Goal: Information Seeking & Learning: Learn about a topic

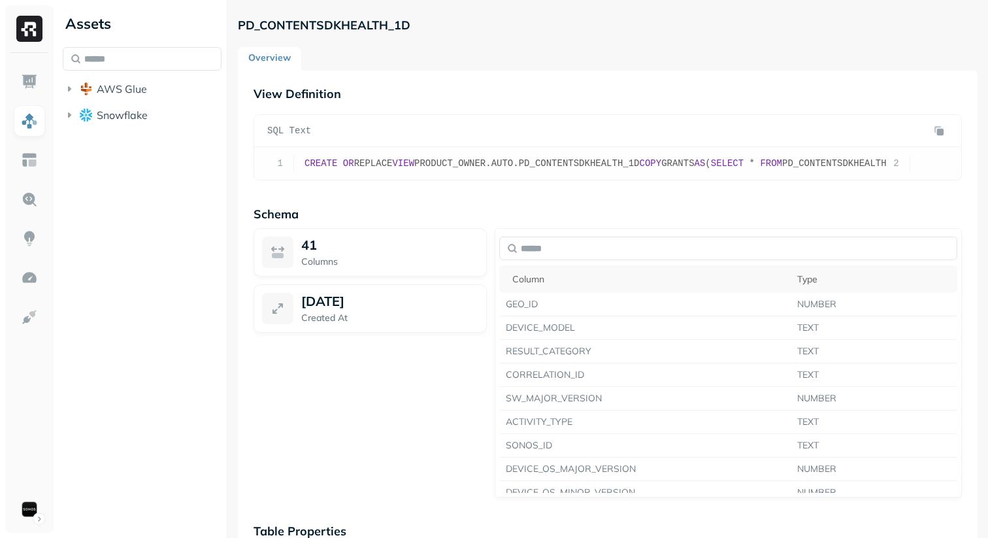
click at [578, 158] on span "PRODUCT_OWNER.AUTO.PD_CONTENTSDKHEALTH_1D" at bounding box center [526, 163] width 225 height 10
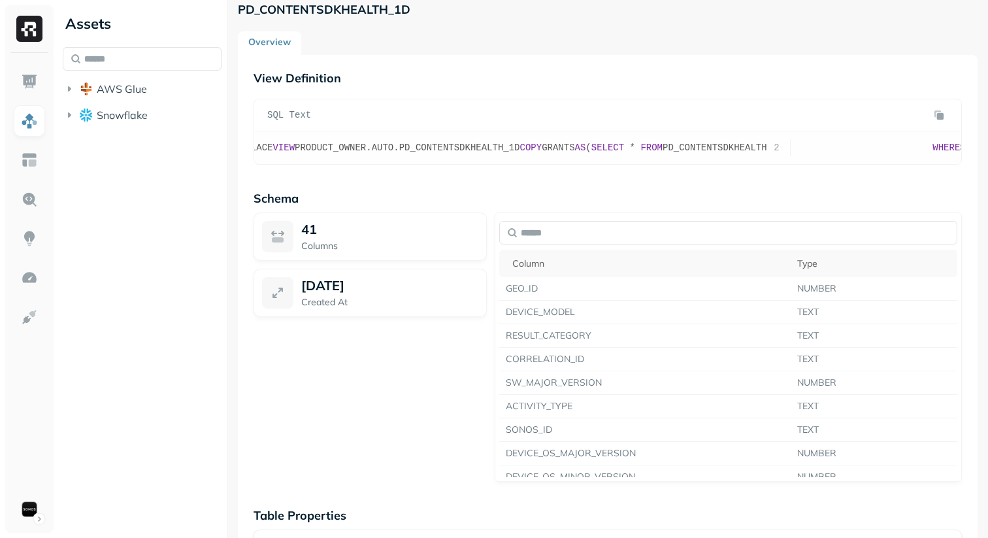
scroll to position [12, 0]
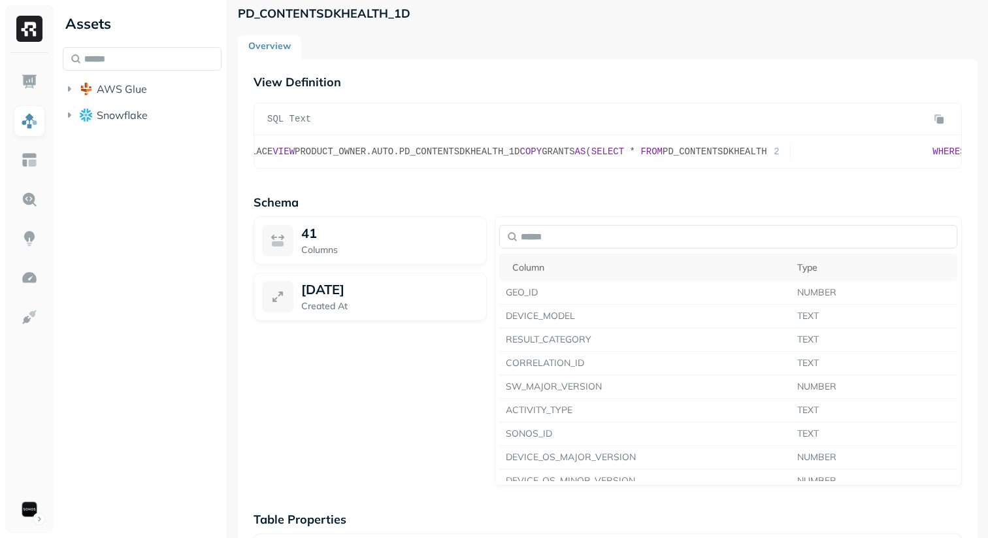
click at [754, 146] on span "PD_CONTENTSDKHEALTH" at bounding box center [715, 151] width 105 height 10
copy span "PD_CONTENTSDKHEALTH"
click at [159, 71] on div "AWS Glue Snowflake" at bounding box center [142, 87] width 159 height 81
click at [159, 55] on input "text" at bounding box center [142, 59] width 159 height 24
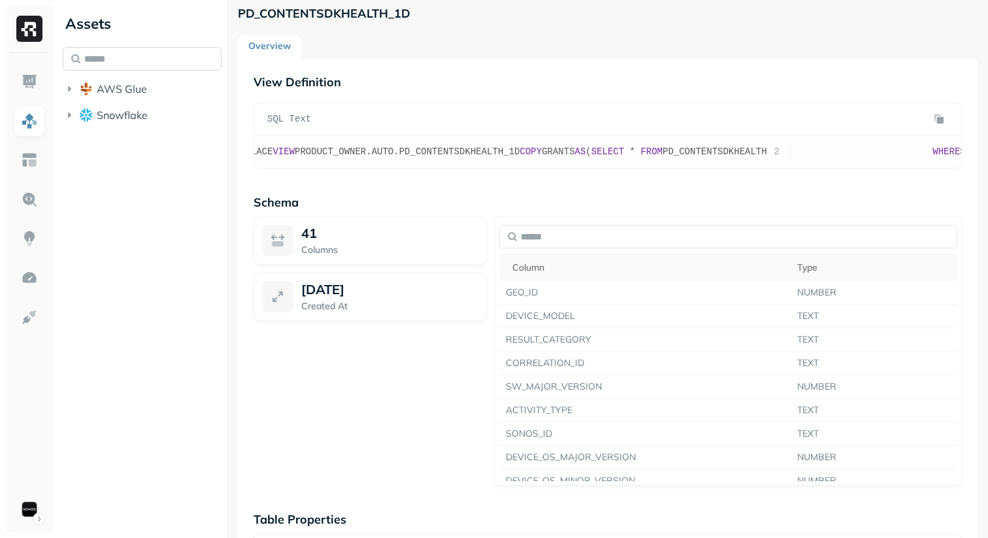
paste input "**********"
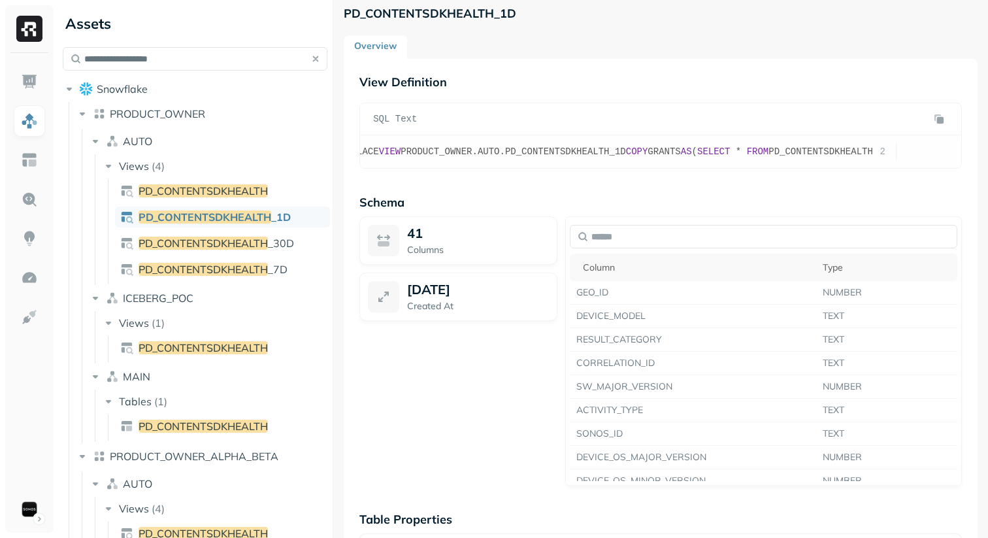
click at [331, 195] on div "**********" at bounding box center [523, 269] width 931 height 538
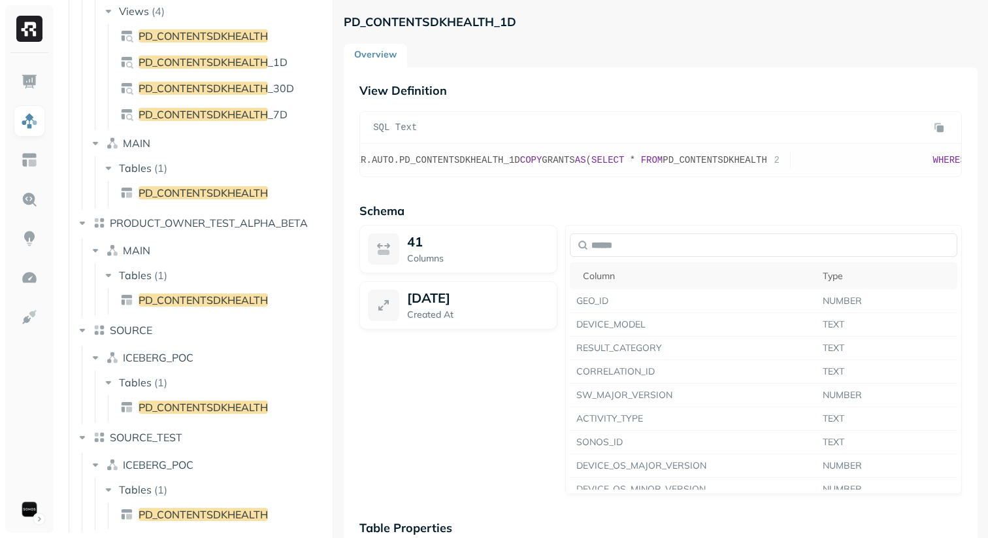
scroll to position [0, 0]
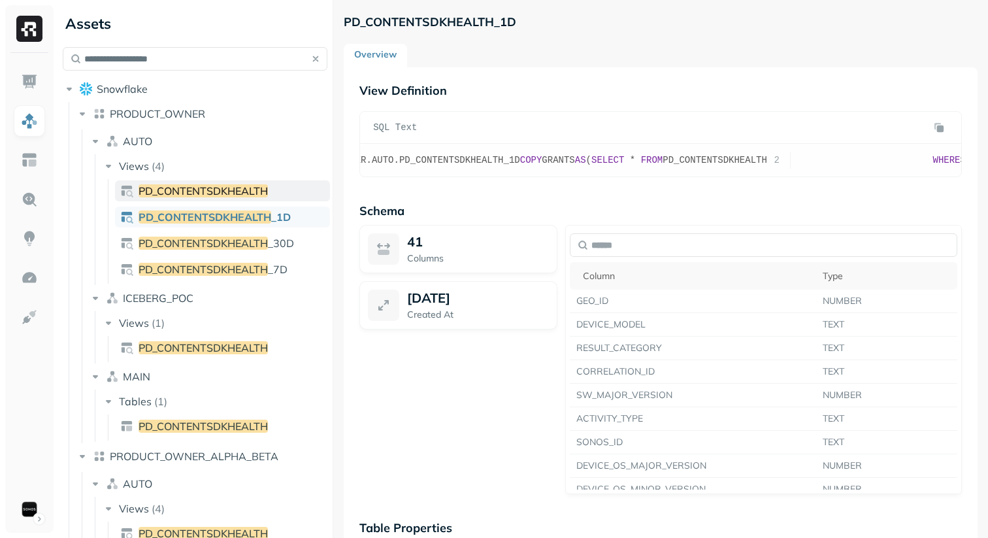
type input "**********"
click at [276, 195] on link "PD_CONTENTSDKHEALTH" at bounding box center [222, 190] width 215 height 21
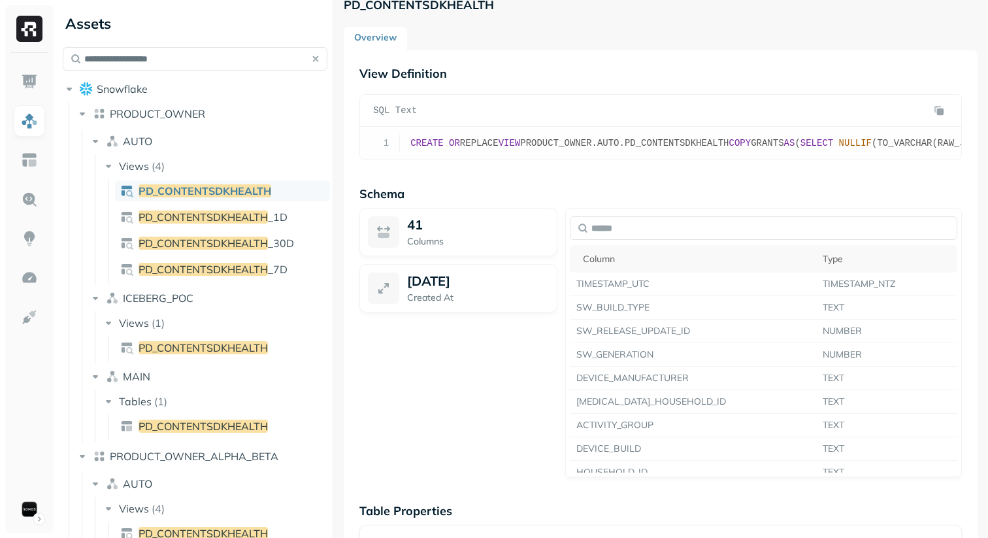
scroll to position [22, 0]
copy span "PD_CONTENTSDKHEALTH"
click at [170, 421] on span "PD_CONTENTSDKHEALTH" at bounding box center [203, 426] width 129 height 13
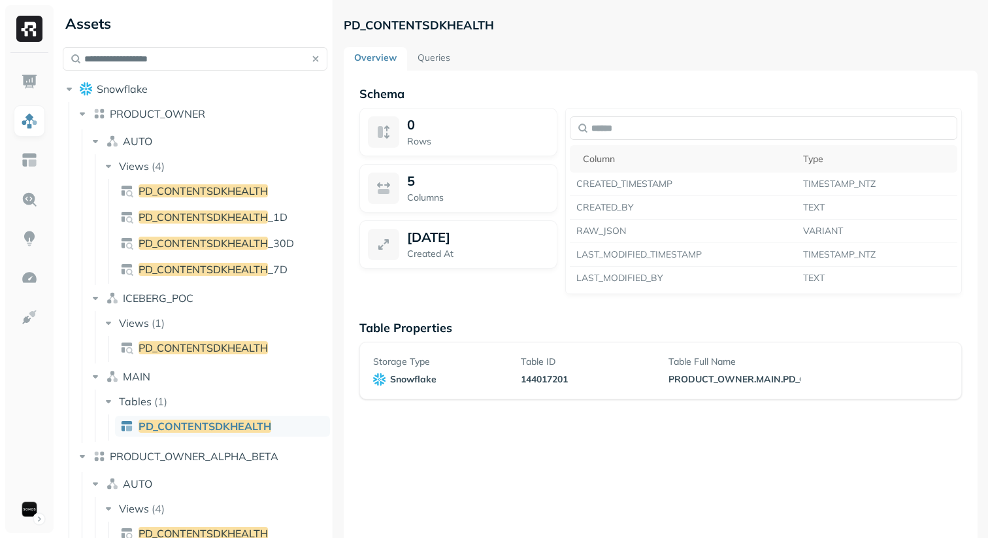
click at [435, 58] on link "Queries" at bounding box center [434, 59] width 54 height 24
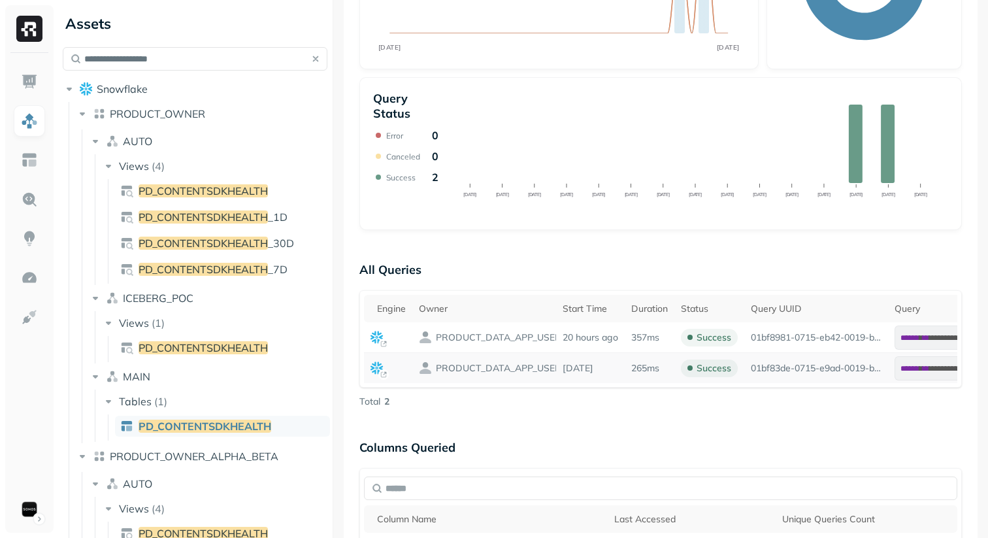
scroll to position [443, 0]
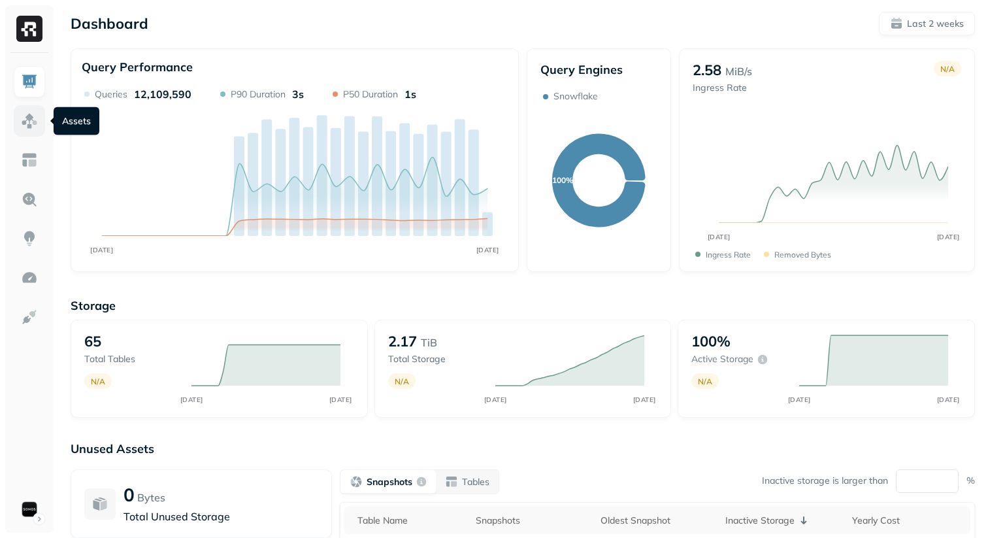
click at [29, 122] on img at bounding box center [29, 120] width 17 height 17
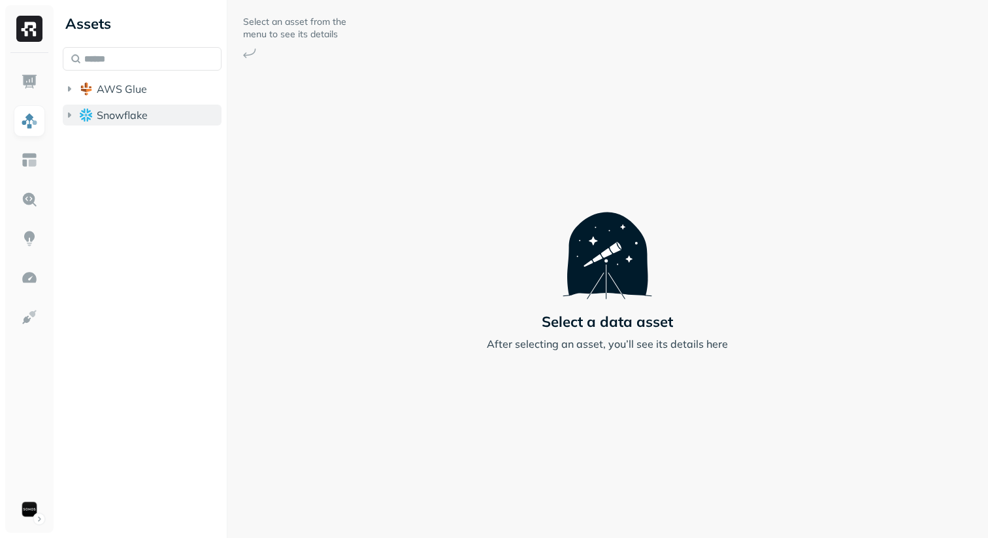
click at [110, 111] on span "Snowflake" at bounding box center [122, 115] width 51 height 13
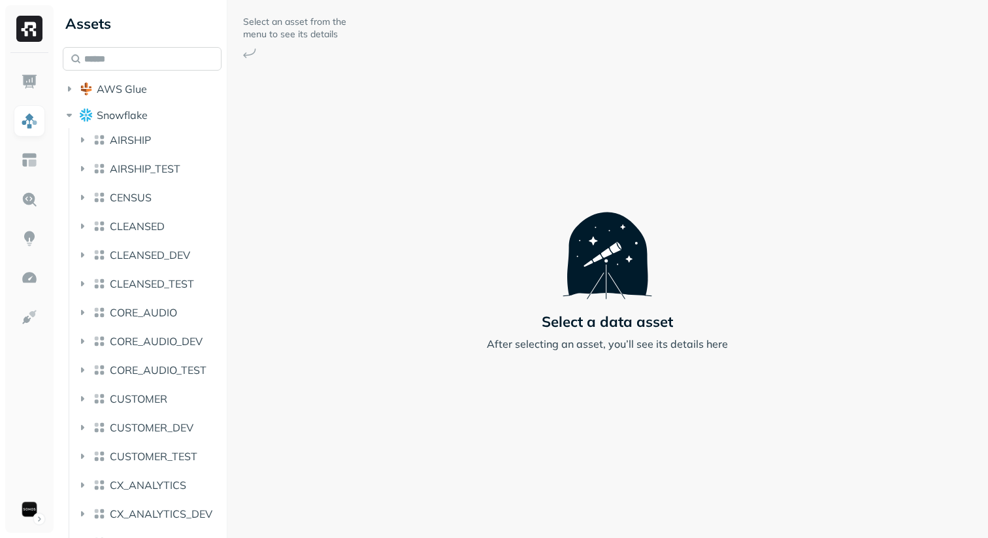
click at [185, 54] on input "text" at bounding box center [142, 59] width 159 height 24
paste input "**********"
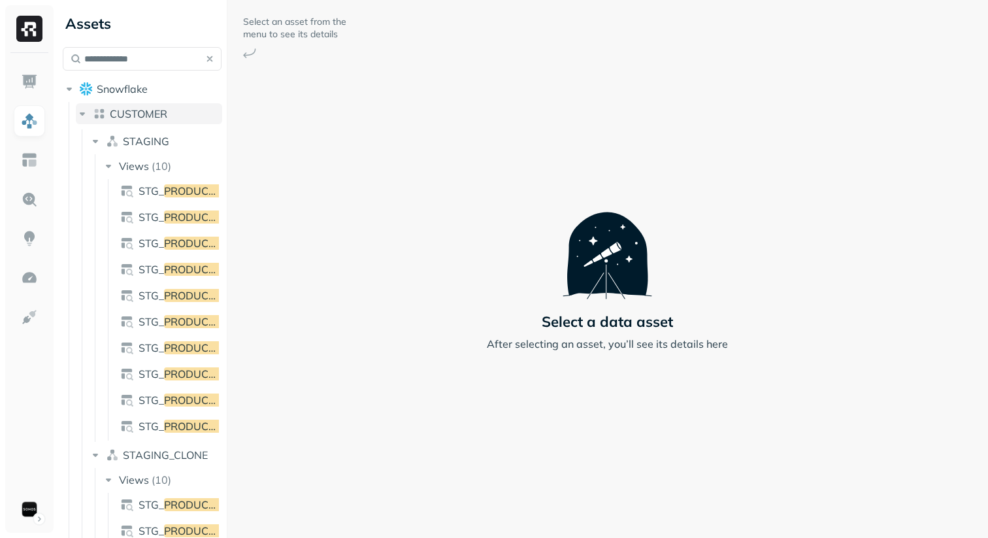
type input "**********"
click at [149, 114] on span "CUSTOMER" at bounding box center [139, 113] width 58 height 13
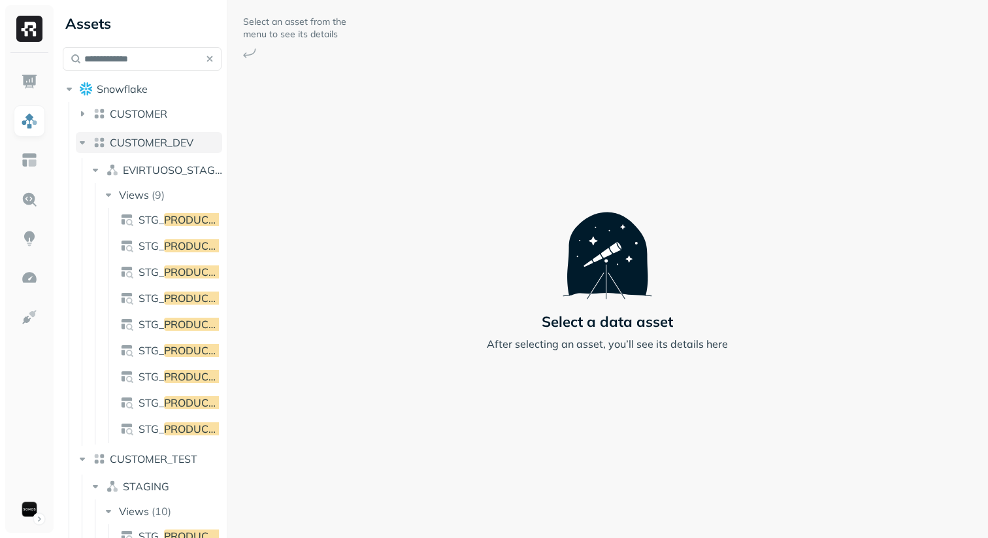
click at [142, 136] on span "CUSTOMER_DEV" at bounding box center [152, 142] width 84 height 13
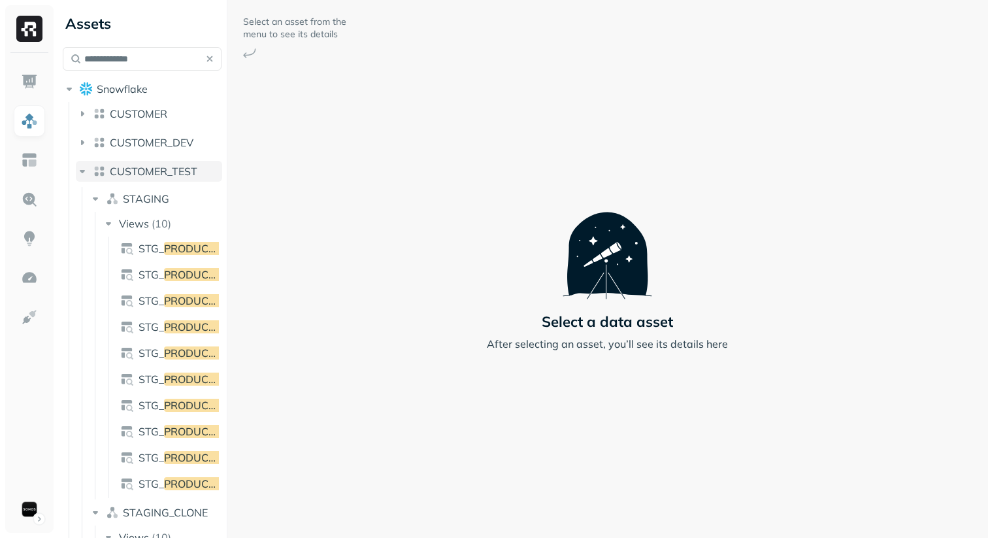
click at [142, 161] on button "CUSTOMER_TEST" at bounding box center [149, 171] width 146 height 21
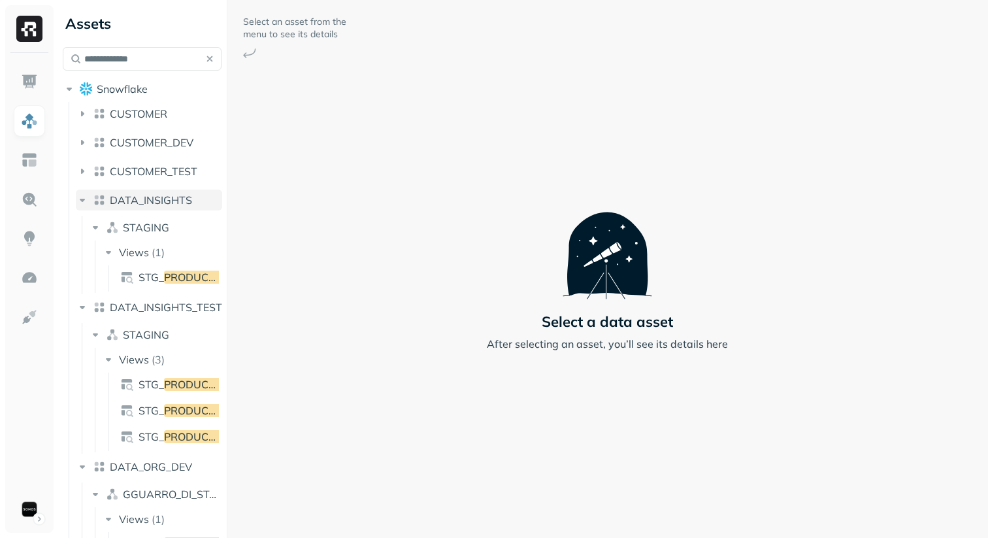
click at [141, 190] on button "DATA_INSIGHTS" at bounding box center [149, 200] width 146 height 21
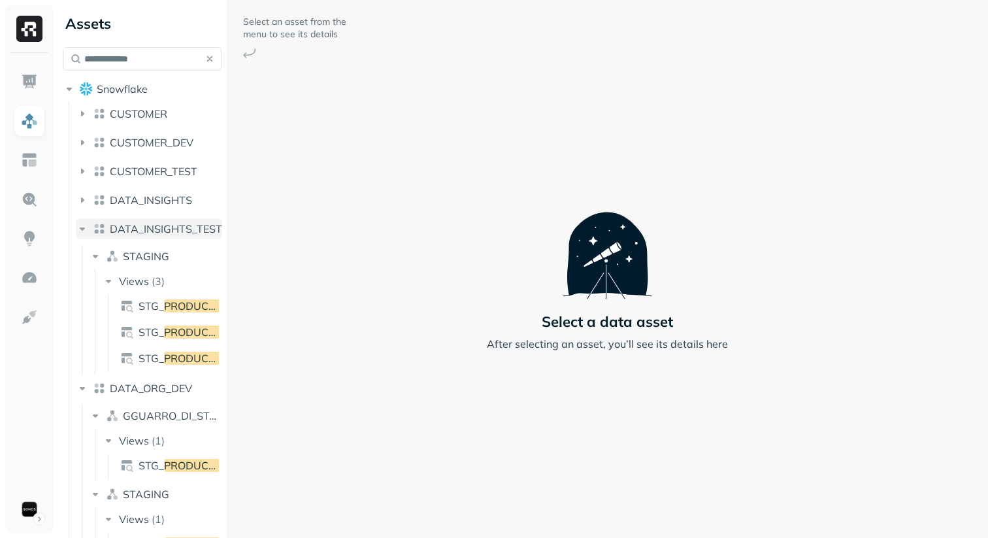
click at [137, 227] on span "DATA_INSIGHTS_TEST" at bounding box center [166, 228] width 112 height 13
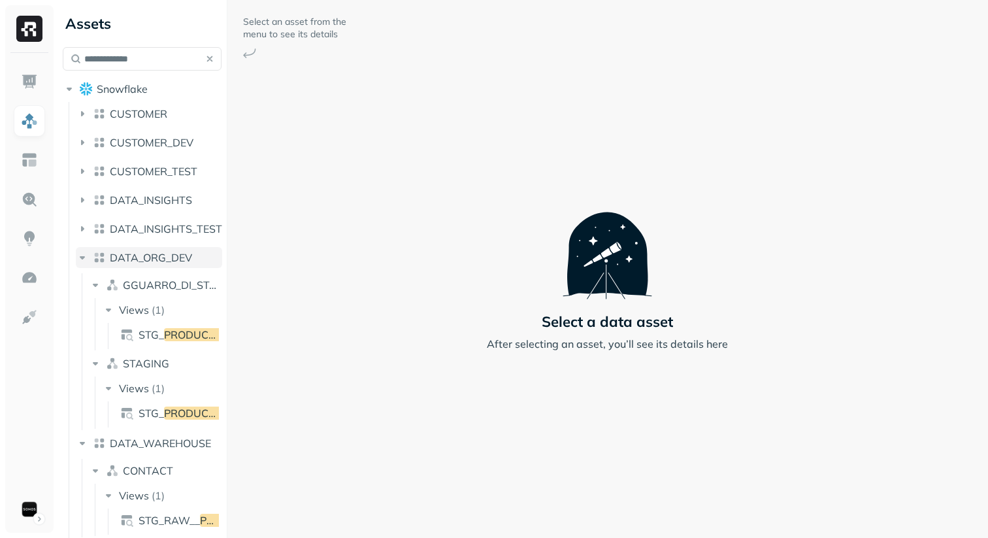
click at [139, 261] on span "DATA_ORG_DEV" at bounding box center [151, 257] width 82 height 13
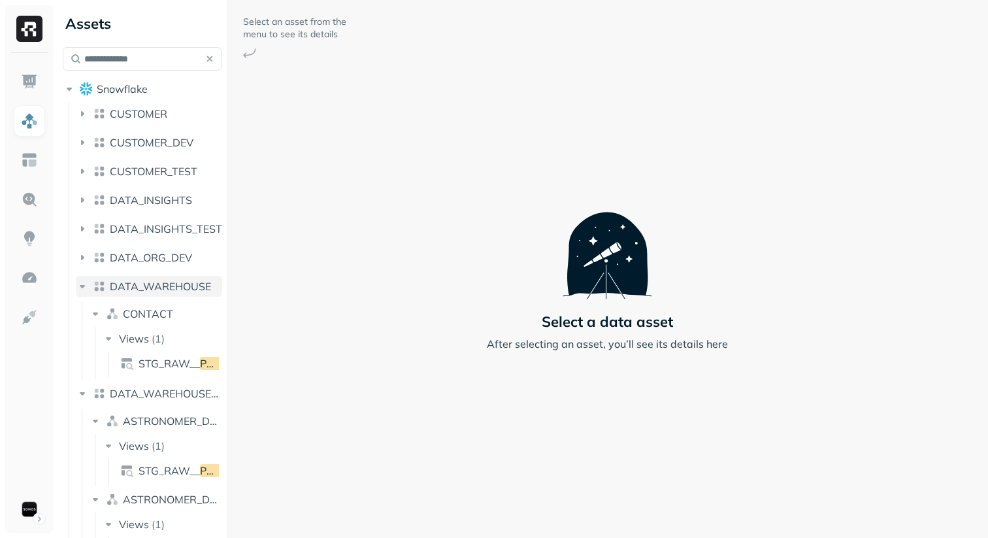
click at [139, 279] on button "DATA_WAREHOUSE" at bounding box center [149, 286] width 146 height 21
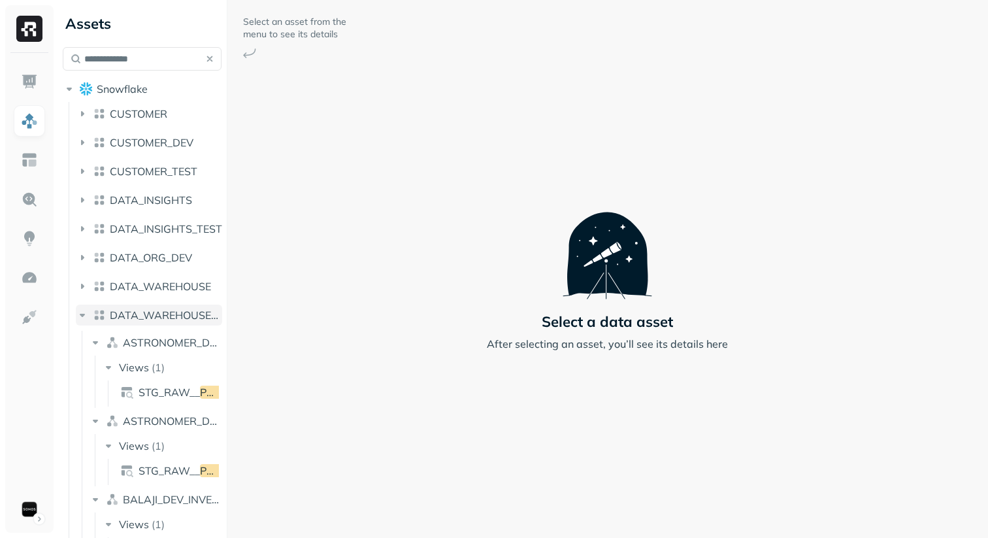
click at [139, 308] on button "DATA_WAREHOUSE_DEV" at bounding box center [149, 315] width 146 height 21
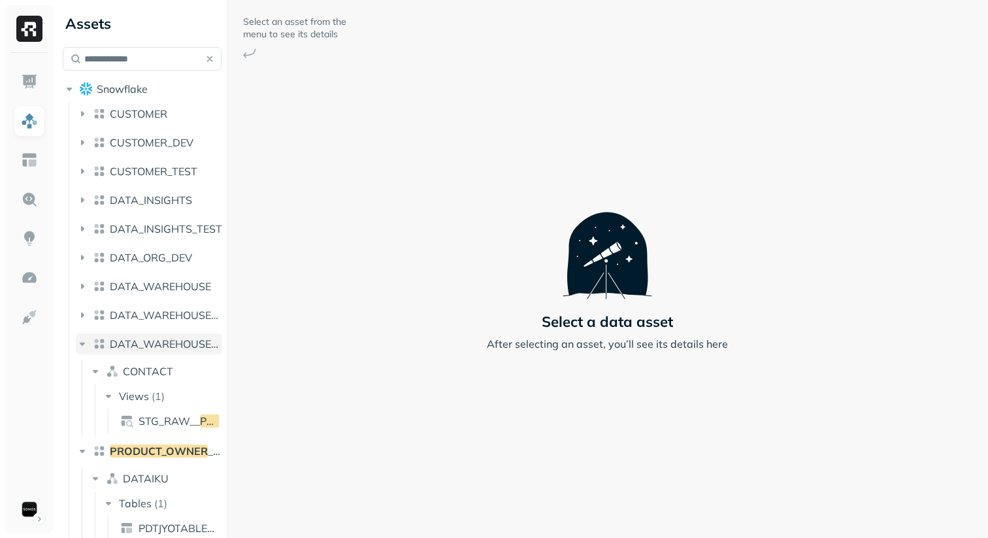
click at [135, 341] on span "DATA_WAREHOUSE_TEST" at bounding box center [175, 343] width 131 height 13
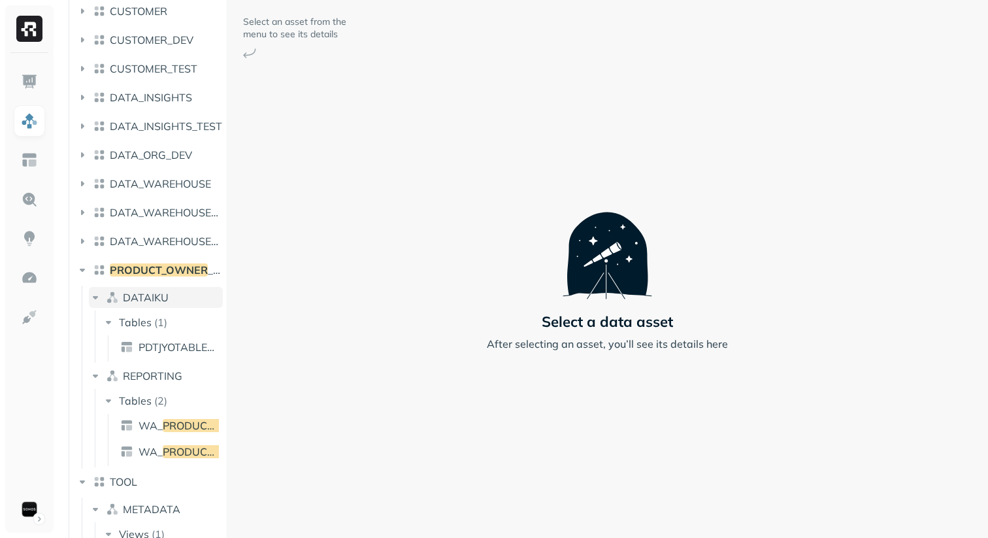
scroll to position [104, 0]
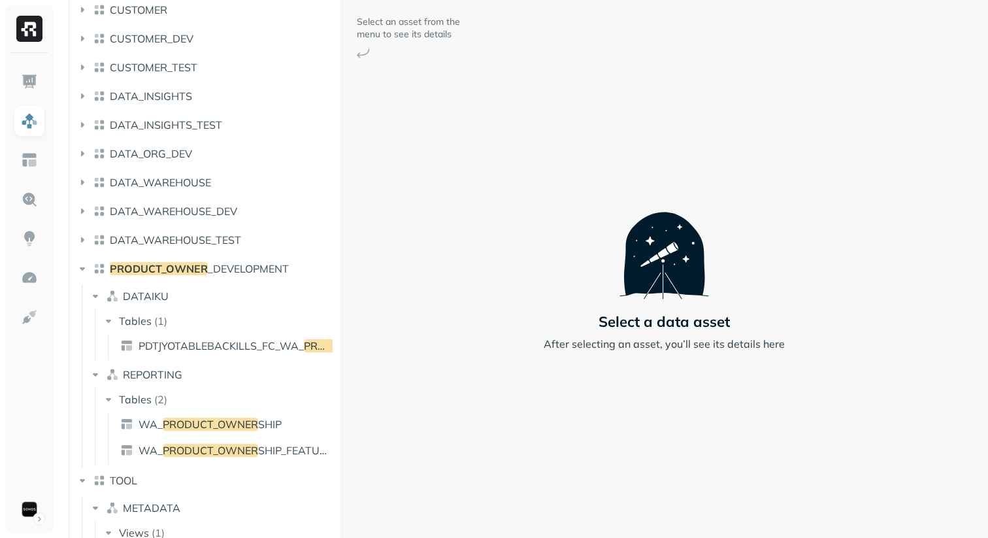
click at [341, 384] on div at bounding box center [341, 269] width 1 height 538
click at [286, 270] on span "_DEVELOPMENT" at bounding box center [248, 268] width 81 height 13
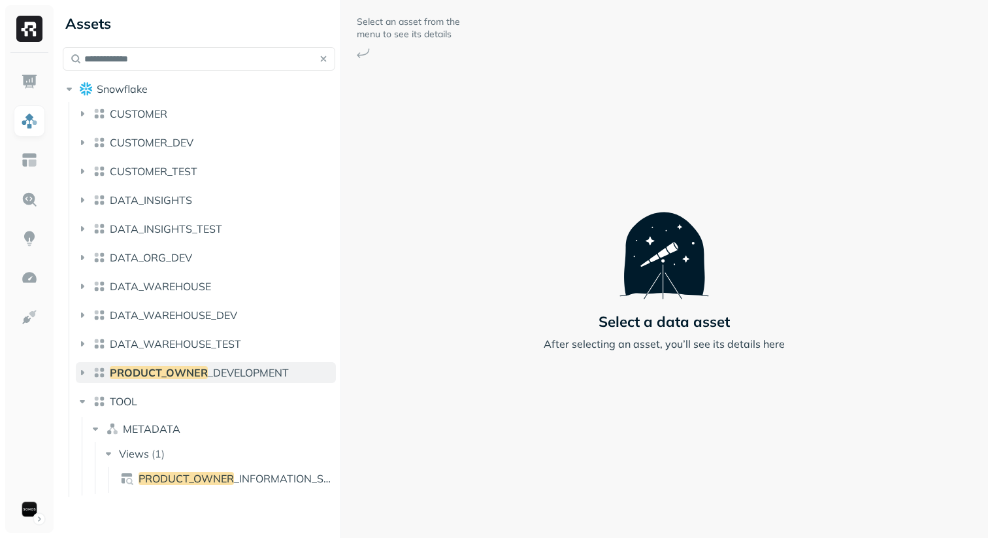
scroll to position [0, 0]
click at [241, 398] on button "TOOL" at bounding box center [206, 401] width 260 height 21
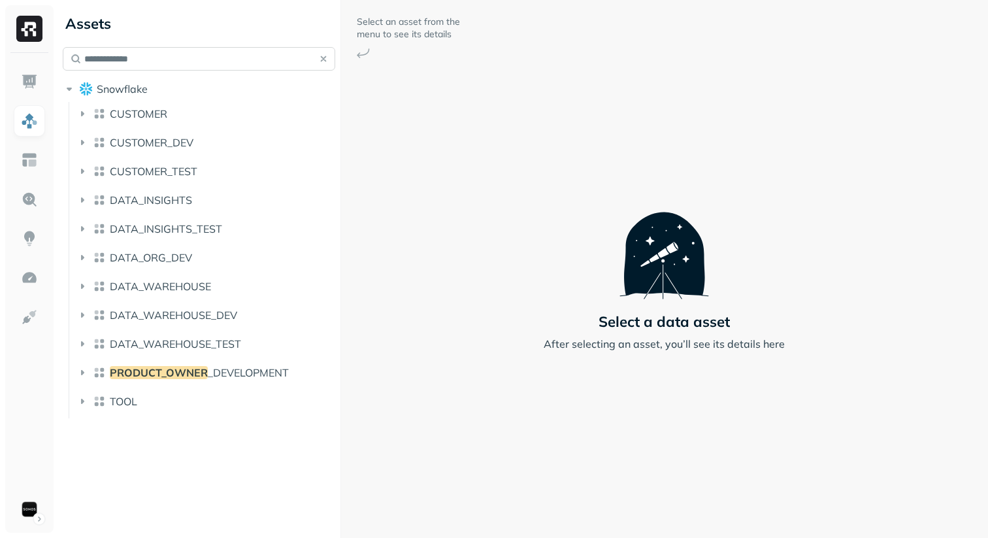
click at [233, 65] on input "**********" at bounding box center [199, 59] width 273 height 24
click at [229, 68] on input "**********" at bounding box center [199, 59] width 273 height 24
click at [188, 52] on input "**********" at bounding box center [199, 59] width 273 height 24
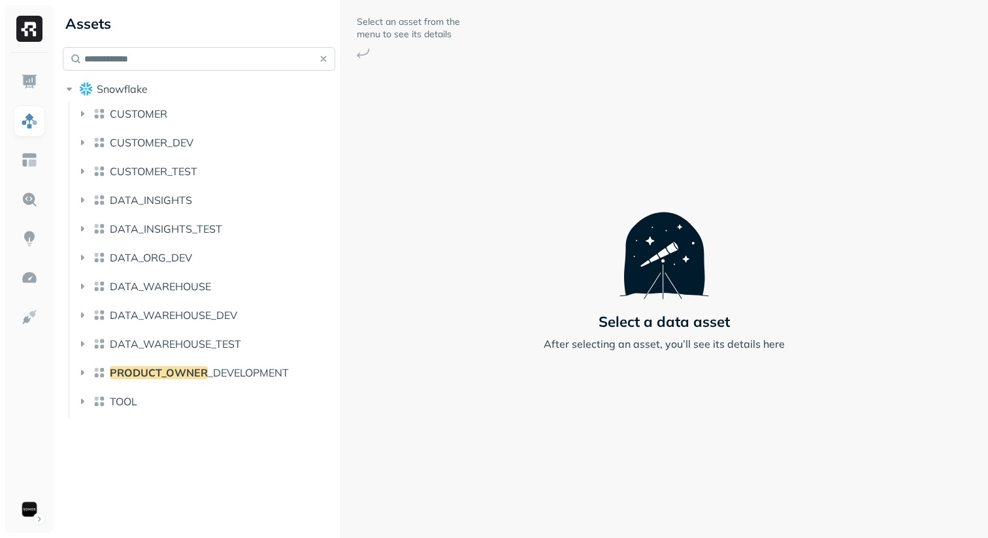
click at [188, 52] on input "**********" at bounding box center [199, 59] width 273 height 24
paste input "text"
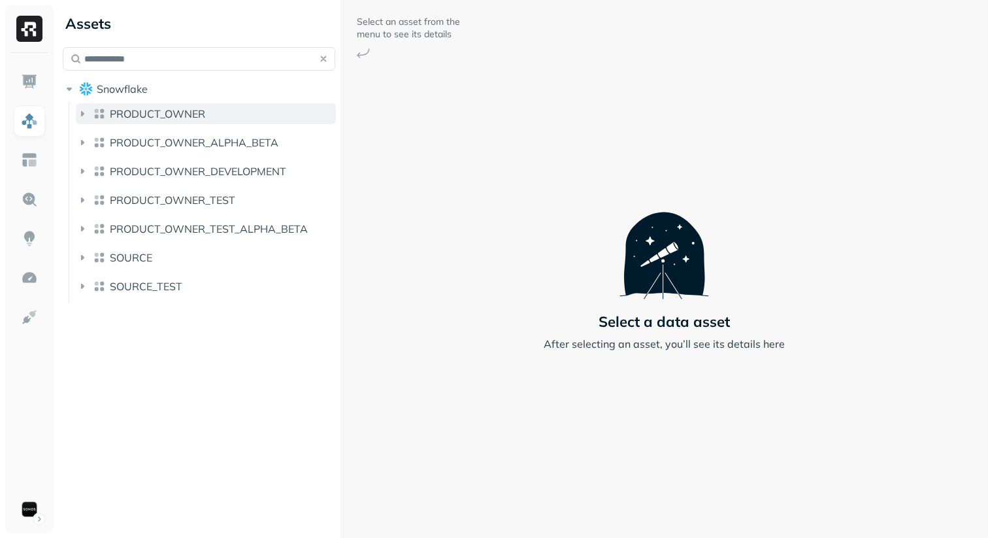
type input "**********"
click at [173, 110] on span "PRODUCT_OWNER" at bounding box center [157, 113] width 95 height 13
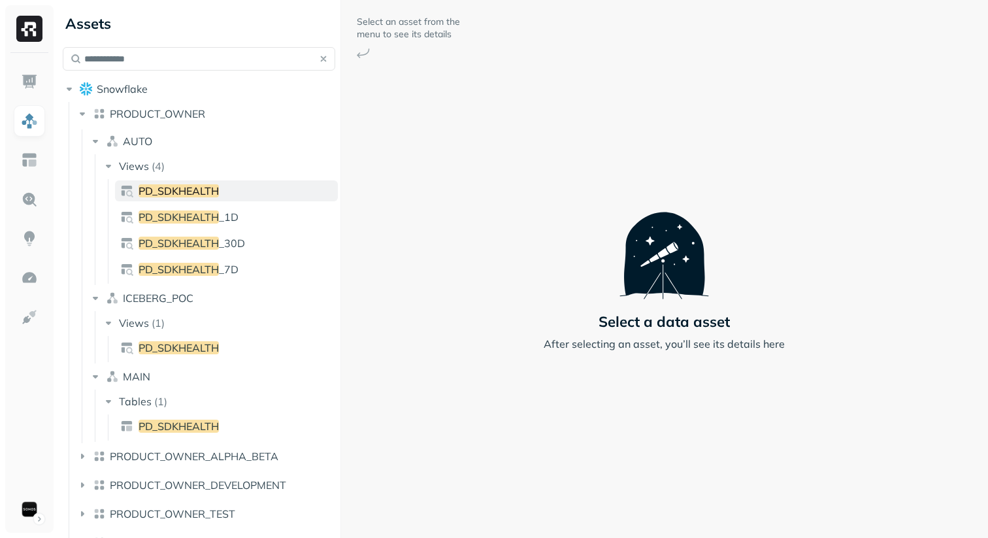
click at [190, 189] on span "PD_SDKHEALTH" at bounding box center [179, 190] width 80 height 13
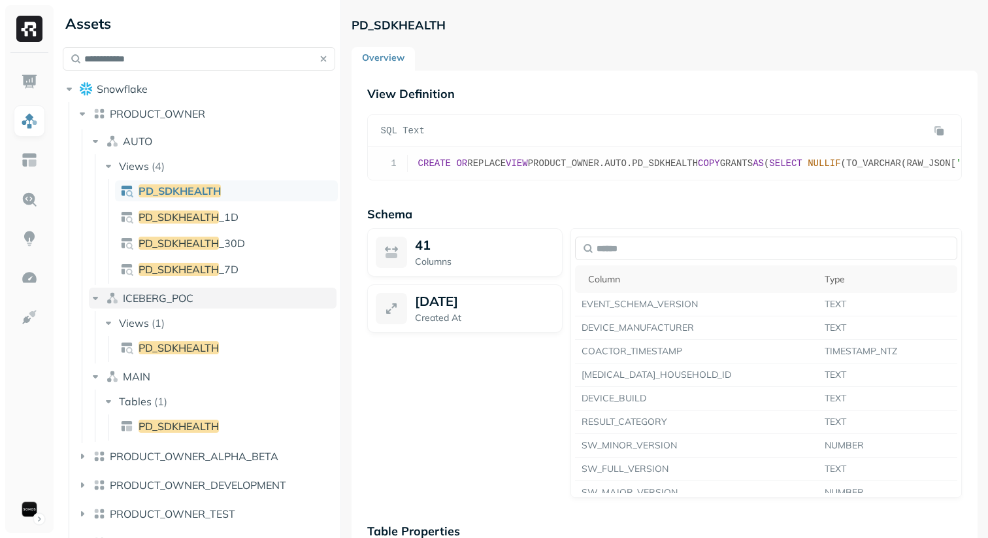
click at [242, 288] on button "ICEBERG_POC" at bounding box center [213, 298] width 248 height 21
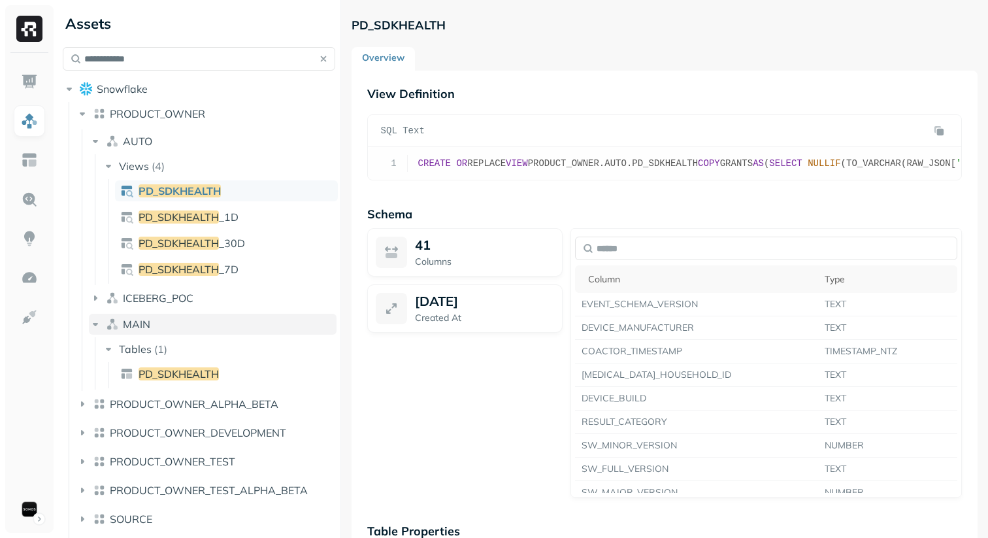
click at [224, 318] on button "MAIN" at bounding box center [213, 324] width 248 height 21
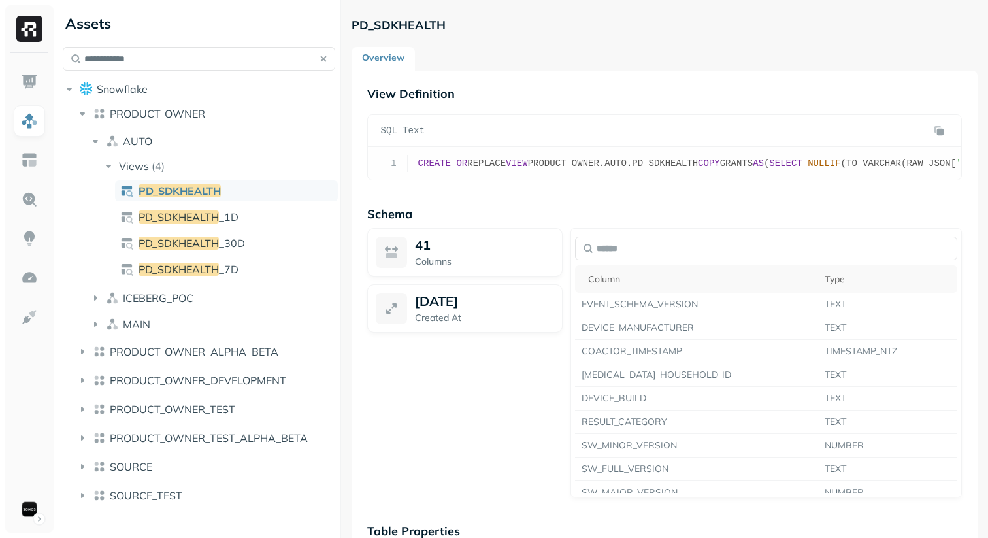
scroll to position [388, 0]
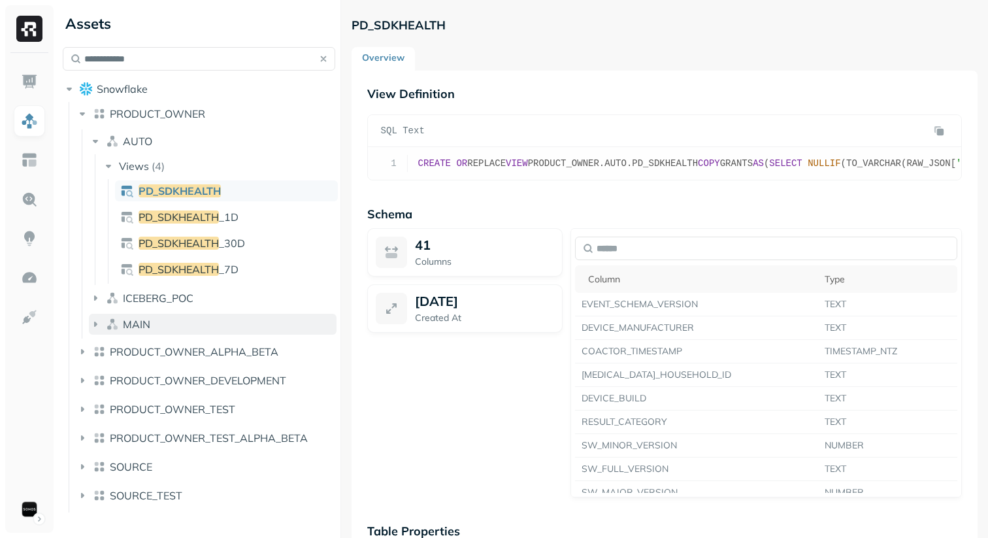
click at [161, 331] on button "MAIN" at bounding box center [213, 324] width 248 height 21
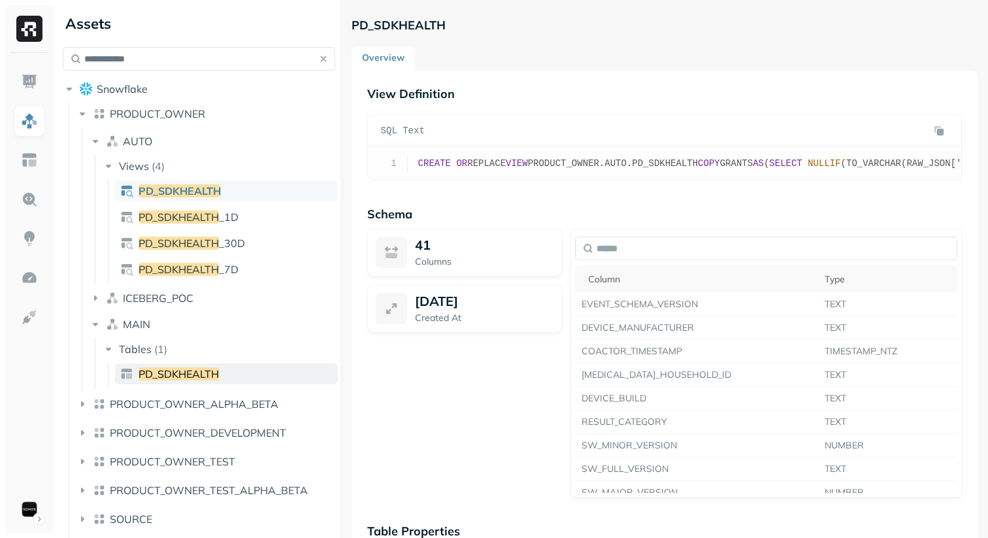
click at [175, 365] on link "PD_SDKHEALTH" at bounding box center [226, 373] width 223 height 21
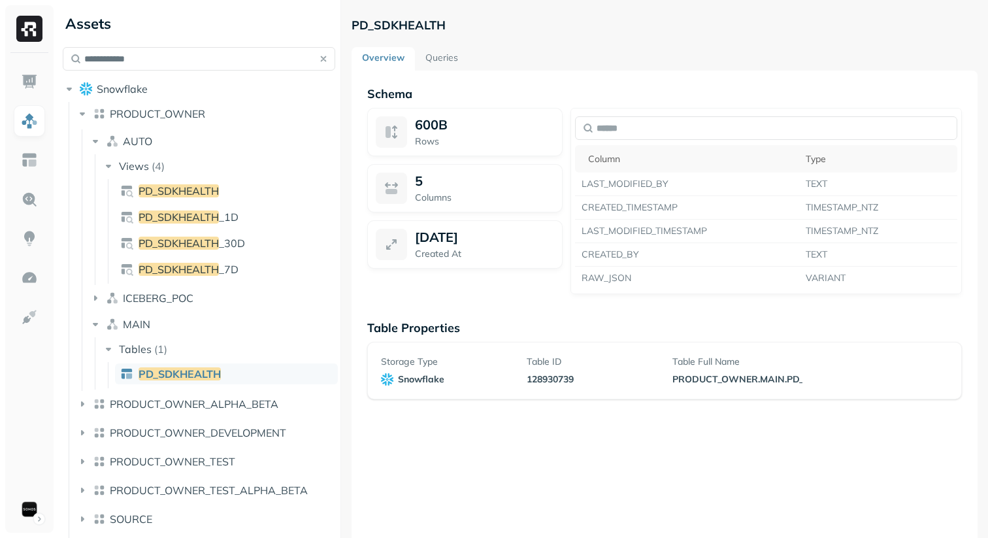
click at [435, 46] on div "PD_SDKHEALTH Overview Queries Schema 600B Rows 5 Columns [DATE] Created At Colu…" at bounding box center [665, 310] width 626 height 595
click at [435, 58] on link "Queries" at bounding box center [442, 59] width 54 height 24
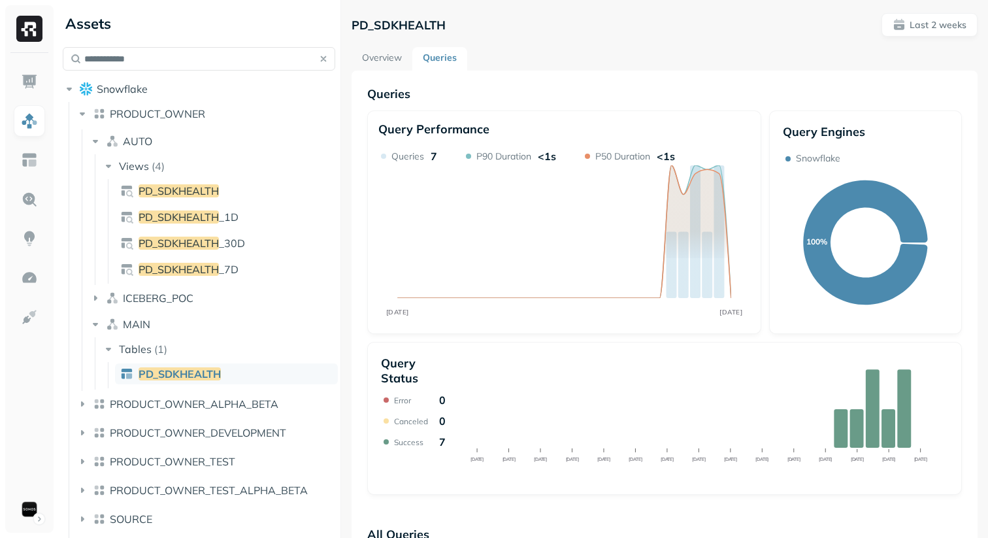
click at [419, 19] on p "PD_SDKHEALTH" at bounding box center [399, 25] width 94 height 15
copy p "PD_SDKHEALTH"
click at [403, 21] on p "PD_SDKHEALTH" at bounding box center [399, 25] width 94 height 15
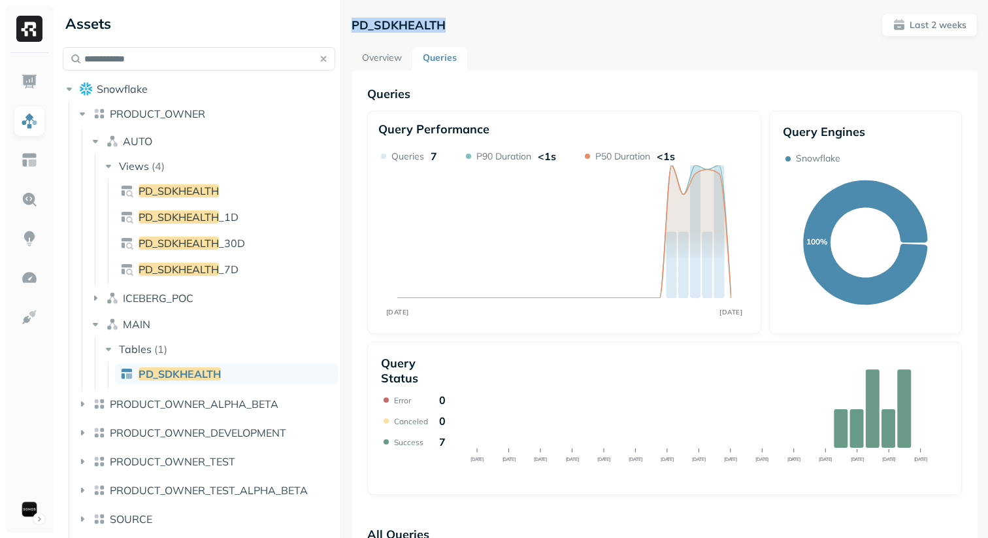
click at [363, 24] on p "PD_SDKHEALTH" at bounding box center [399, 25] width 94 height 15
drag, startPoint x: 377, startPoint y: 24, endPoint x: 486, endPoint y: 24, distance: 108.5
click at [486, 24] on div "PD_SDKHEALTH Last 2 weeks" at bounding box center [665, 25] width 626 height 24
click at [180, 377] on span "PD_SDKHEALTH" at bounding box center [180, 373] width 82 height 13
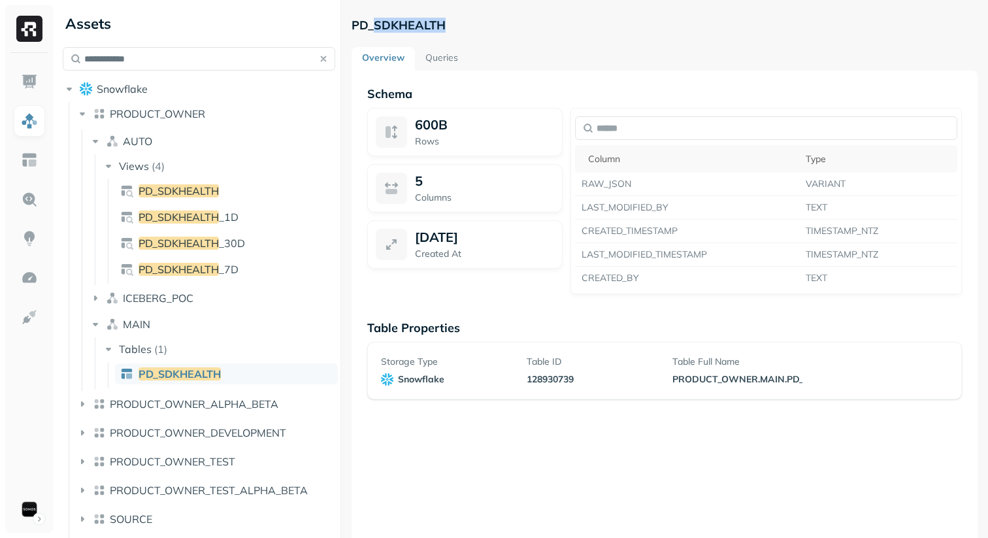
click at [454, 44] on div "PD_SDKHEALTH Overview Queries Schema 600B Rows 5 Columns [DATE] Created At Colu…" at bounding box center [665, 310] width 626 height 595
click at [437, 56] on link "Queries" at bounding box center [442, 59] width 54 height 24
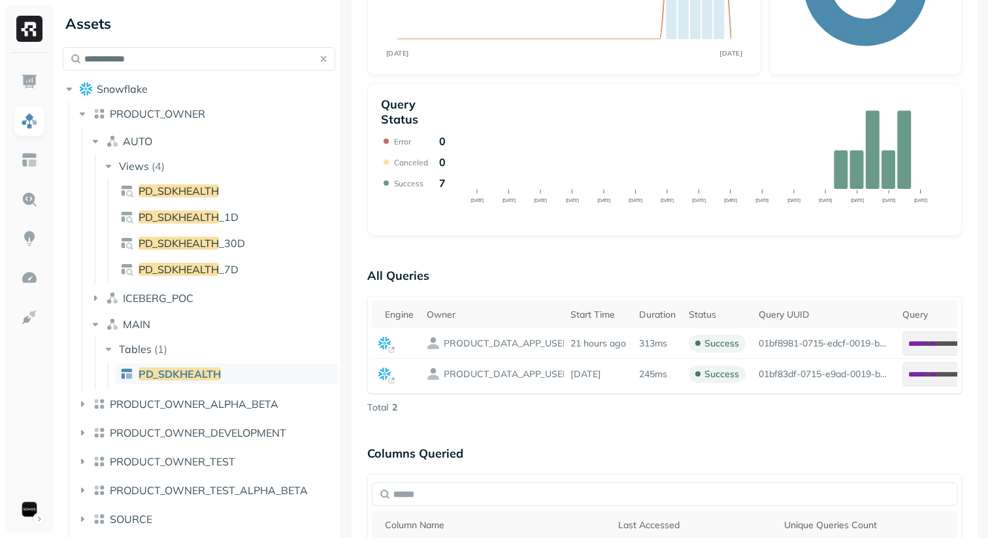
click at [503, 247] on div "**********" at bounding box center [664, 266] width 595 height 879
click at [29, 199] on img at bounding box center [29, 199] width 17 height 17
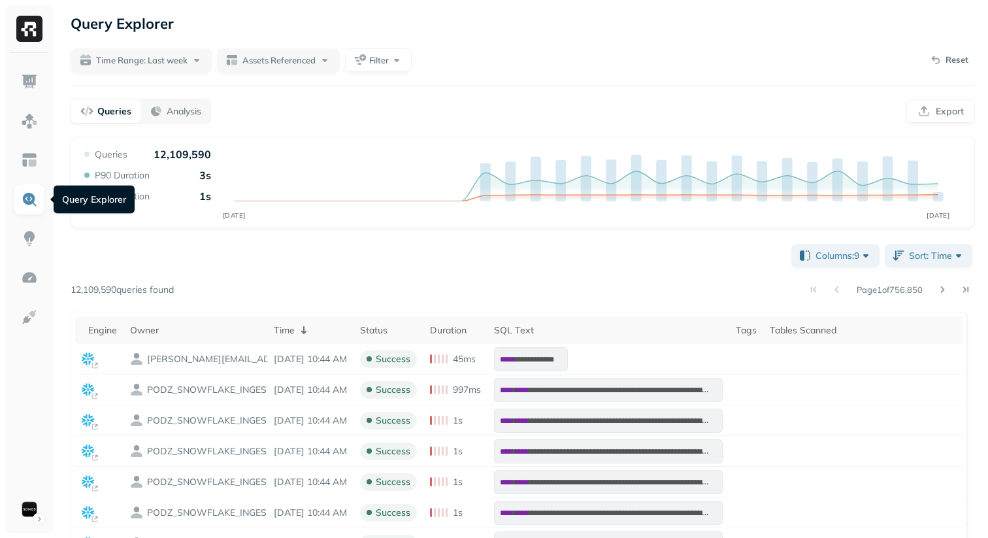
click at [351, 95] on div "**********" at bounding box center [523, 431] width 931 height 863
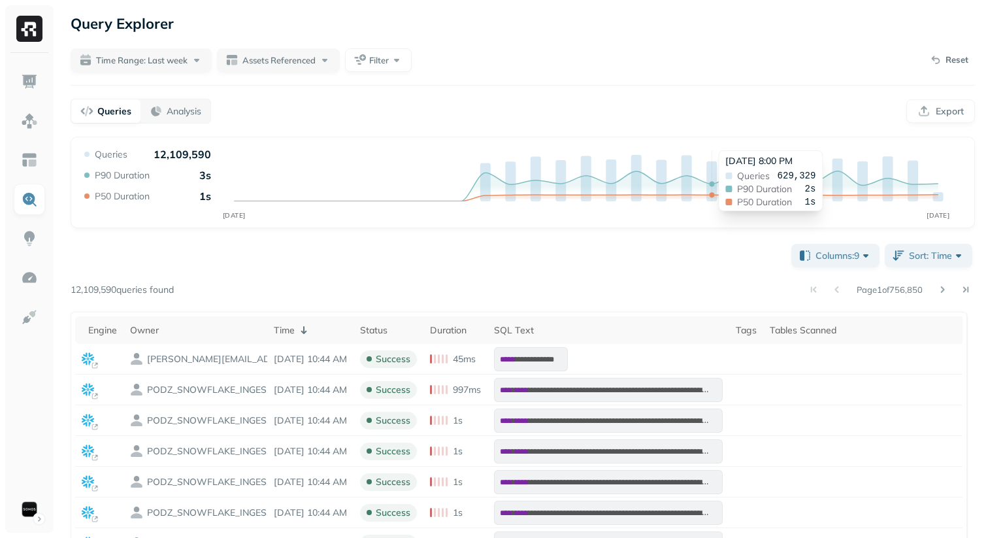
click at [666, 99] on div "Queries Analysis Export" at bounding box center [523, 111] width 905 height 25
click at [364, 67] on button "Filter" at bounding box center [378, 60] width 67 height 24
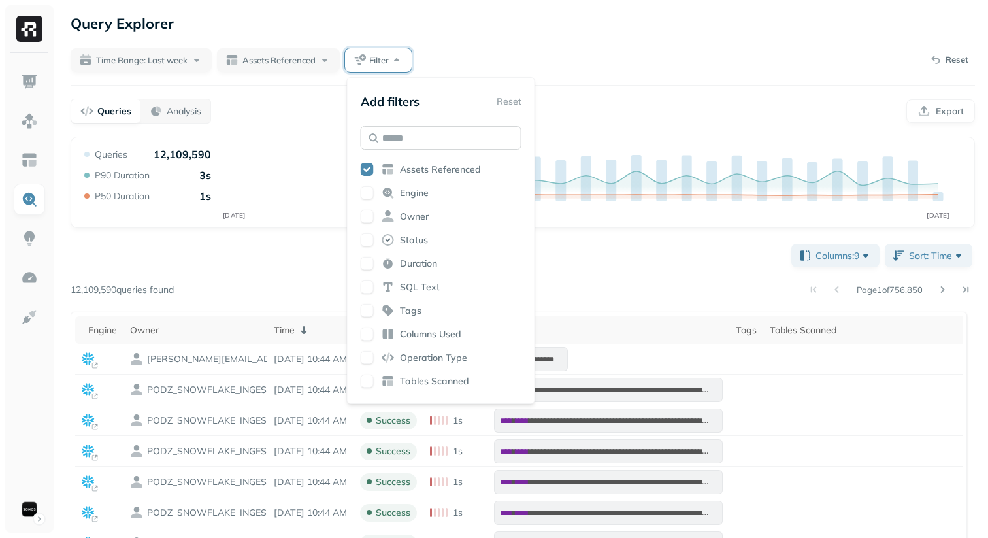
click at [384, 128] on input "text" at bounding box center [441, 138] width 161 height 24
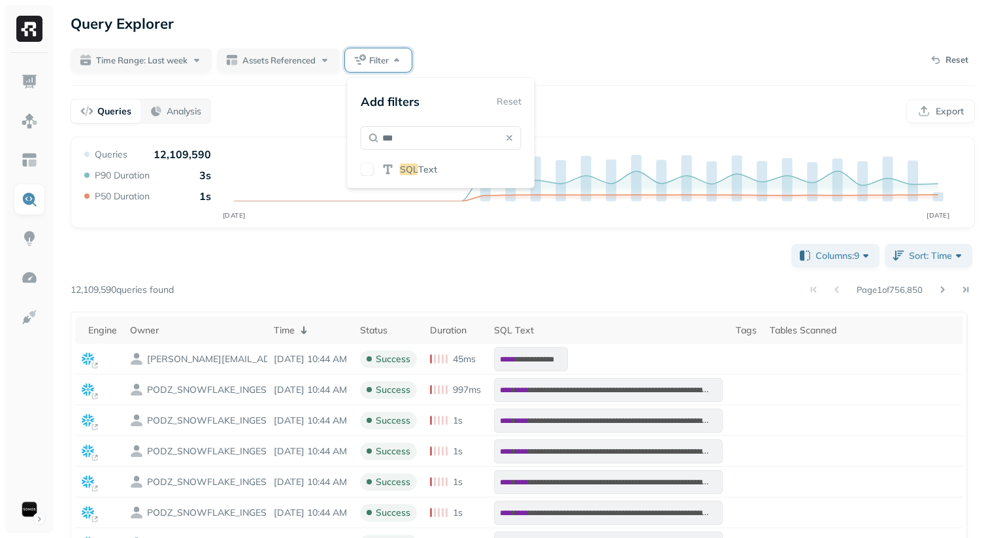
type input "***"
click at [392, 171] on icon at bounding box center [388, 169] width 13 height 13
click at [510, 50] on div "Time Range: Last week Assets Referenced Filter Reset" at bounding box center [523, 60] width 905 height 24
click at [396, 64] on span "SQL Text" at bounding box center [388, 60] width 35 height 12
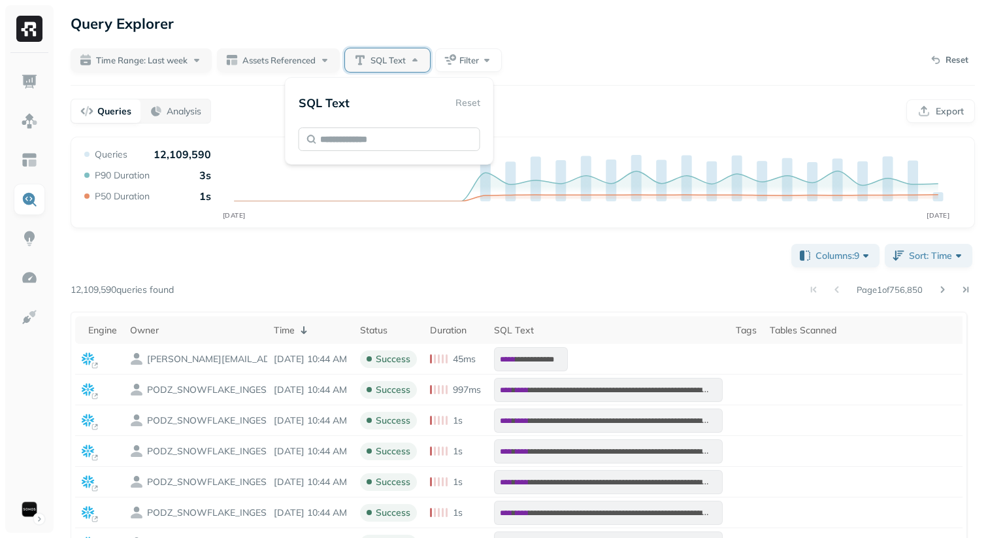
click at [378, 139] on input "text" at bounding box center [390, 139] width 182 height 24
type input "**********"
click at [579, 64] on div "Time Range: Last week Assets Referenced SQL Text Filter Reset" at bounding box center [523, 60] width 905 height 24
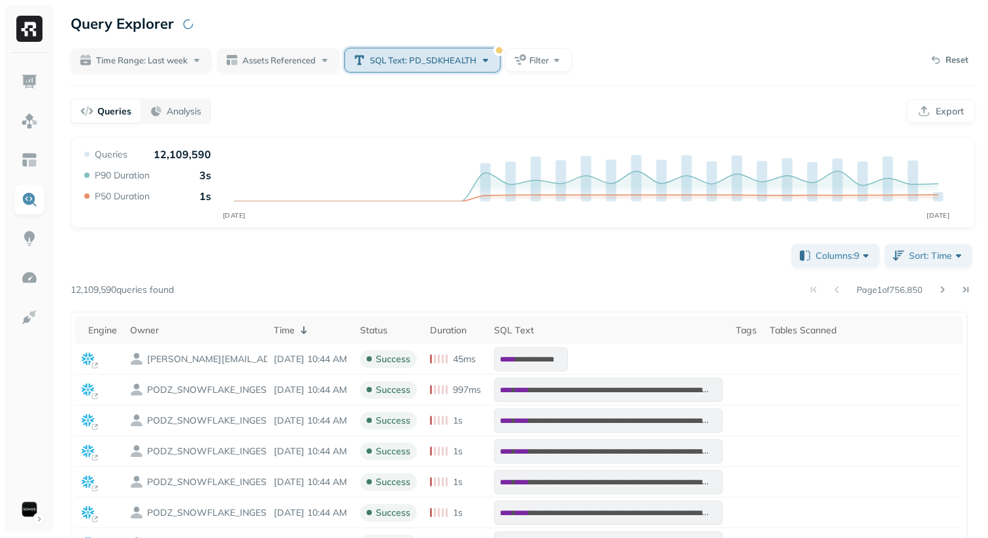
click at [444, 59] on span "SQL Text: PD_SDKHEALTH" at bounding box center [423, 60] width 107 height 12
click at [445, 148] on input "**********" at bounding box center [424, 139] width 182 height 24
click at [719, 95] on div "**********" at bounding box center [523, 431] width 931 height 863
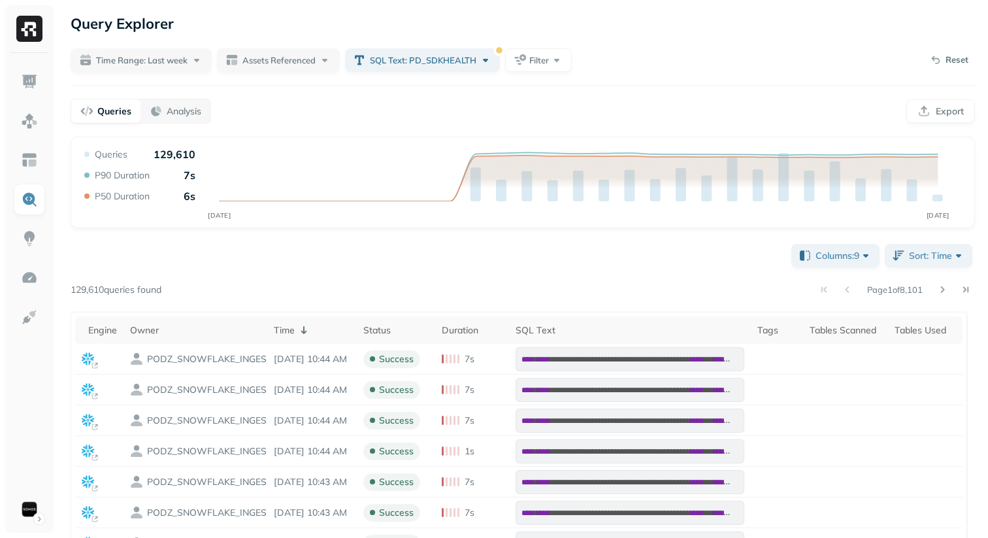
click at [159, 155] on p "129,610" at bounding box center [175, 154] width 42 height 13
click at [182, 162] on div "Queries 129,610 P90 Duration 7s P50 Duration 6s" at bounding box center [139, 175] width 114 height 55
drag, startPoint x: 175, startPoint y: 162, endPoint x: 186, endPoint y: 162, distance: 10.5
click at [186, 162] on div "Queries 129,610 P90 Duration 7s P50 Duration 6s" at bounding box center [139, 175] width 114 height 55
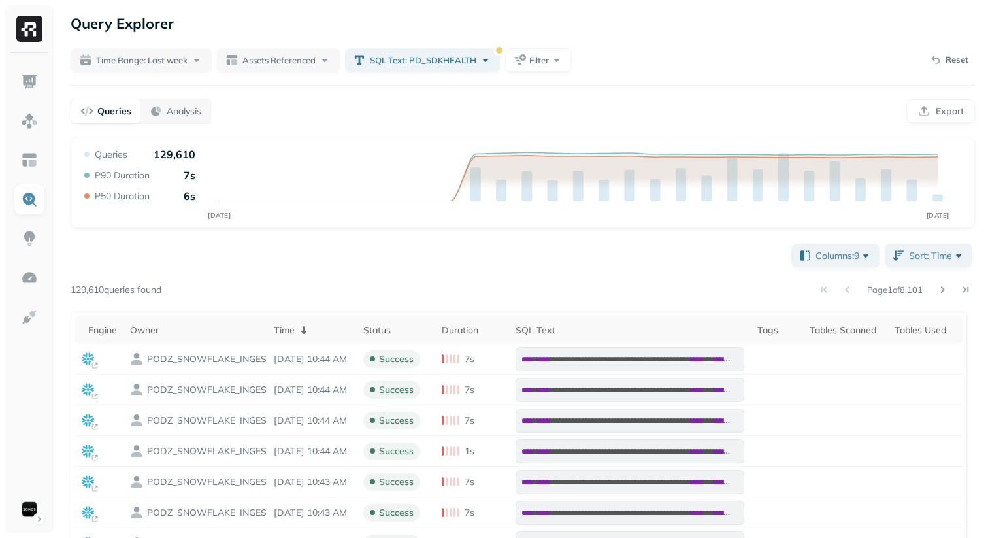
click at [186, 162] on div "Queries 129,610 P90 Duration 7s P50 Duration 6s" at bounding box center [139, 175] width 114 height 55
drag, startPoint x: 186, startPoint y: 160, endPoint x: 165, endPoint y: 157, distance: 21.2
click at [165, 157] on p "129,610" at bounding box center [175, 154] width 42 height 13
drag, startPoint x: 160, startPoint y: 157, endPoint x: 188, endPoint y: 157, distance: 27.5
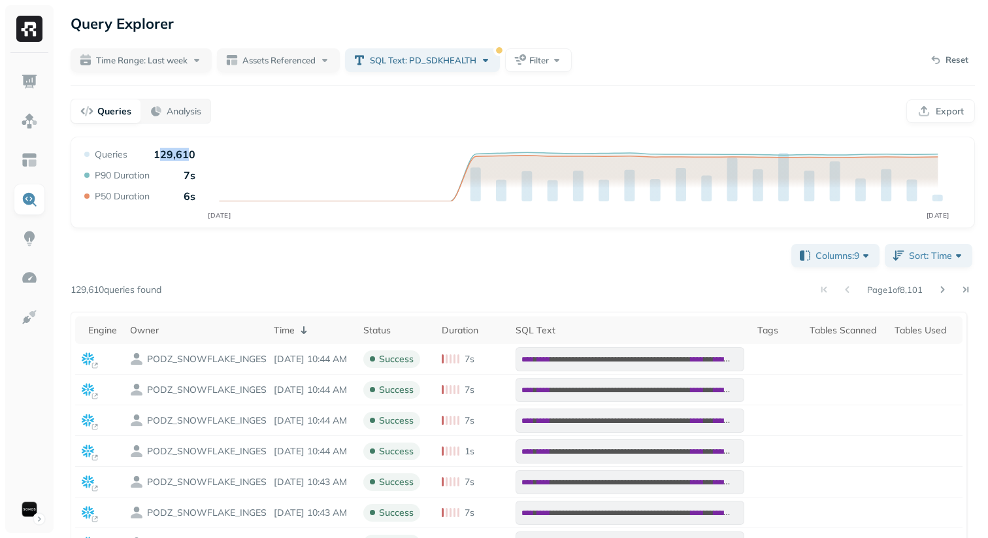
click at [188, 157] on p "129,610" at bounding box center [175, 154] width 42 height 13
drag, startPoint x: 186, startPoint y: 157, endPoint x: 157, endPoint y: 157, distance: 28.8
click at [157, 157] on p "129,610" at bounding box center [175, 154] width 42 height 13
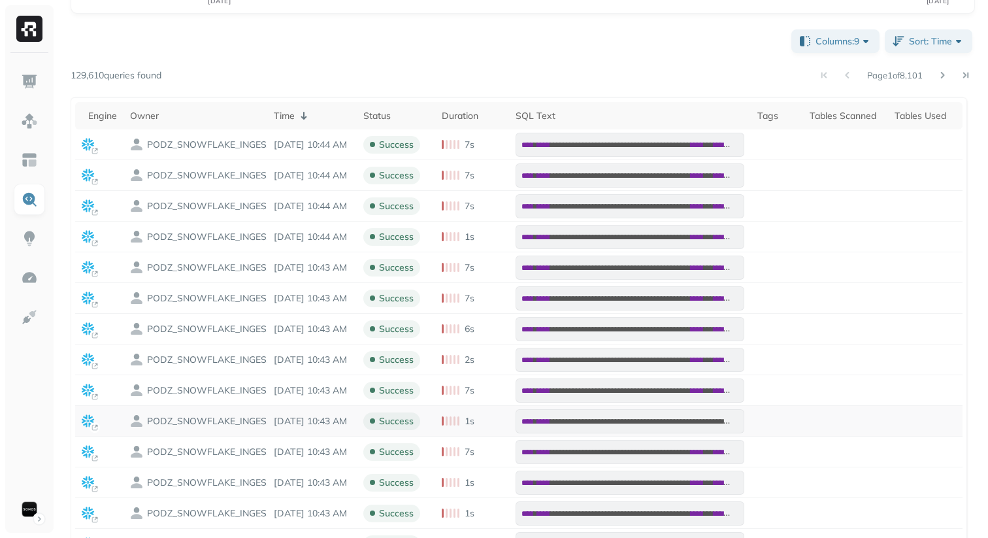
scroll to position [209, 0]
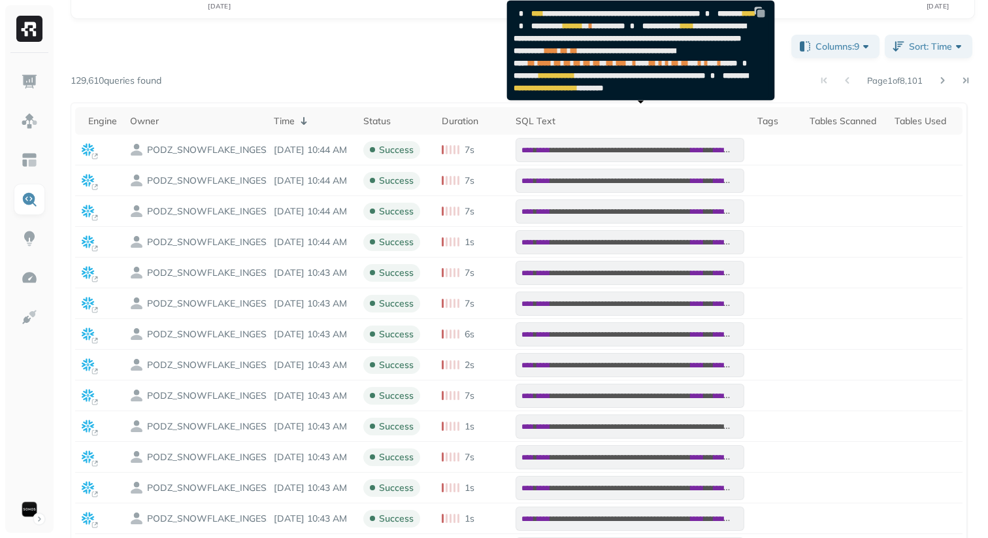
click at [377, 80] on div "Page 1 of 8,101" at bounding box center [568, 80] width 814 height 18
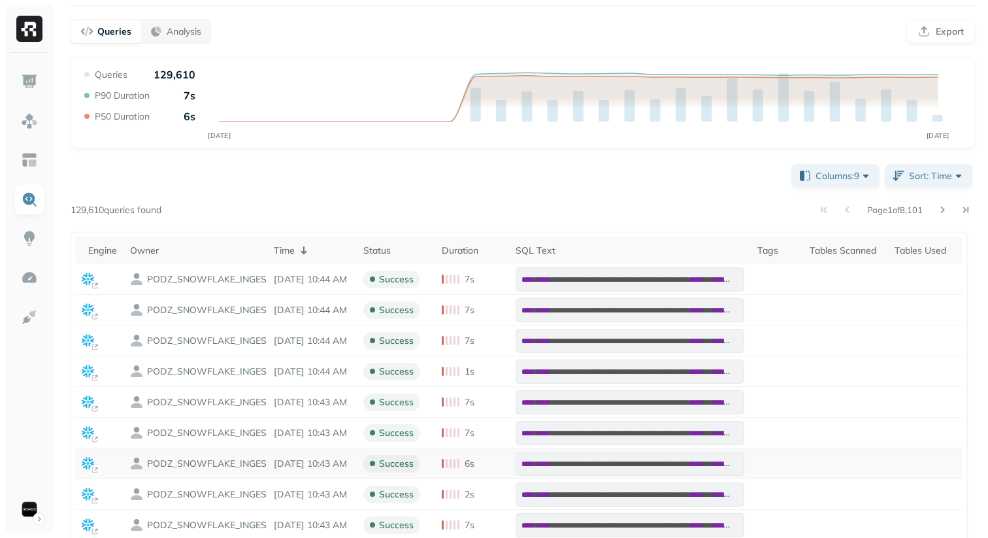
scroll to position [0, 0]
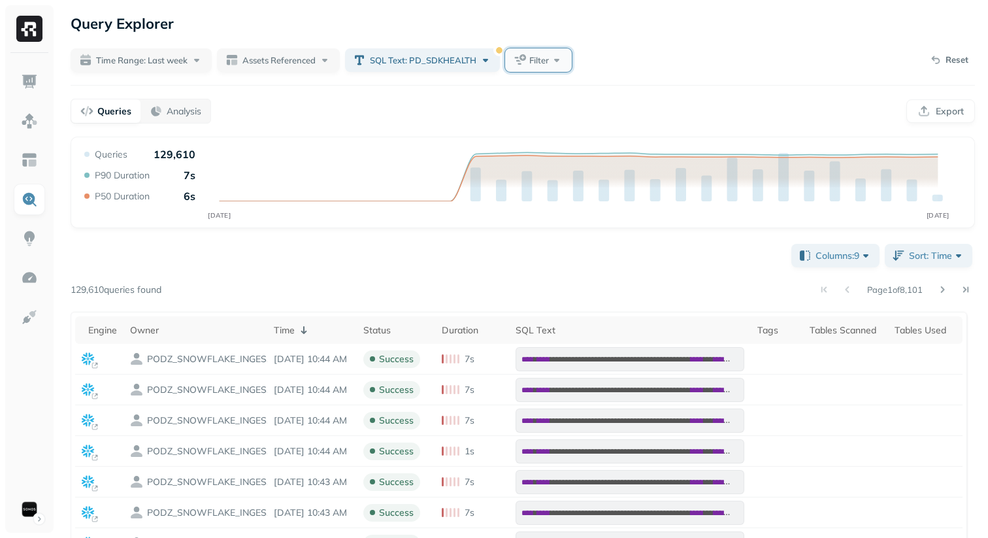
click at [539, 63] on span "Filter" at bounding box center [539, 60] width 20 height 12
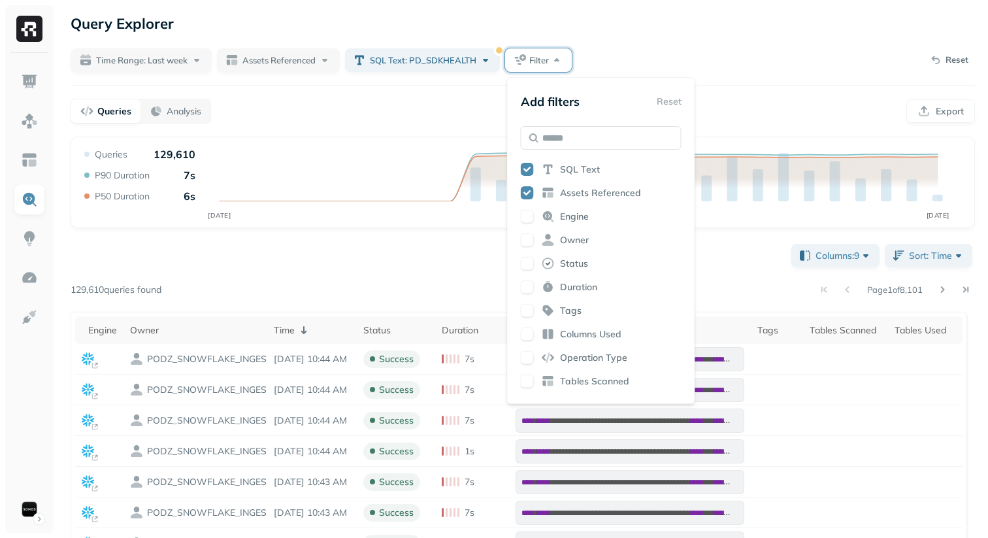
click at [527, 353] on button "button" at bounding box center [527, 357] width 13 height 13
click at [609, 17] on div "Query Explorer" at bounding box center [523, 24] width 905 height 24
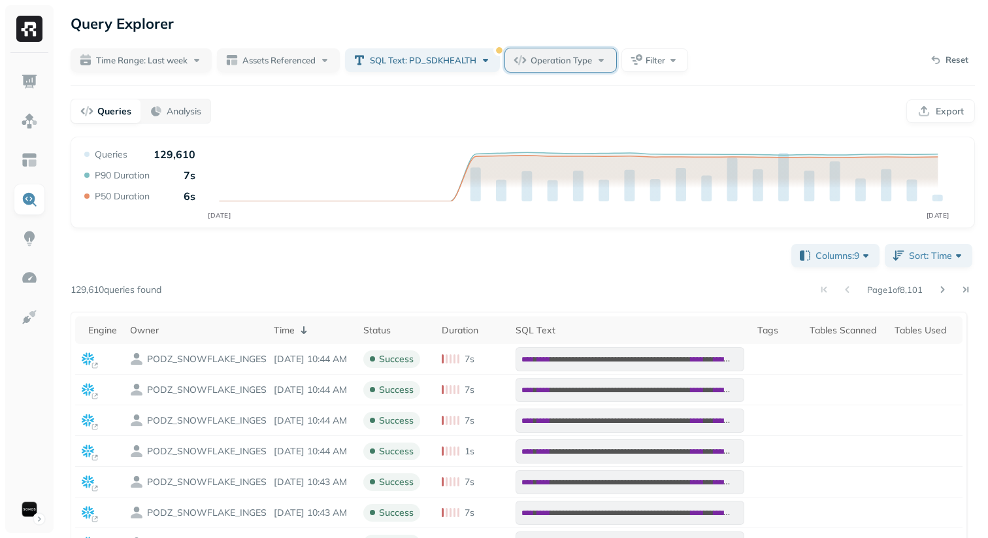
click at [569, 57] on span "Operation Type" at bounding box center [561, 60] width 61 height 12
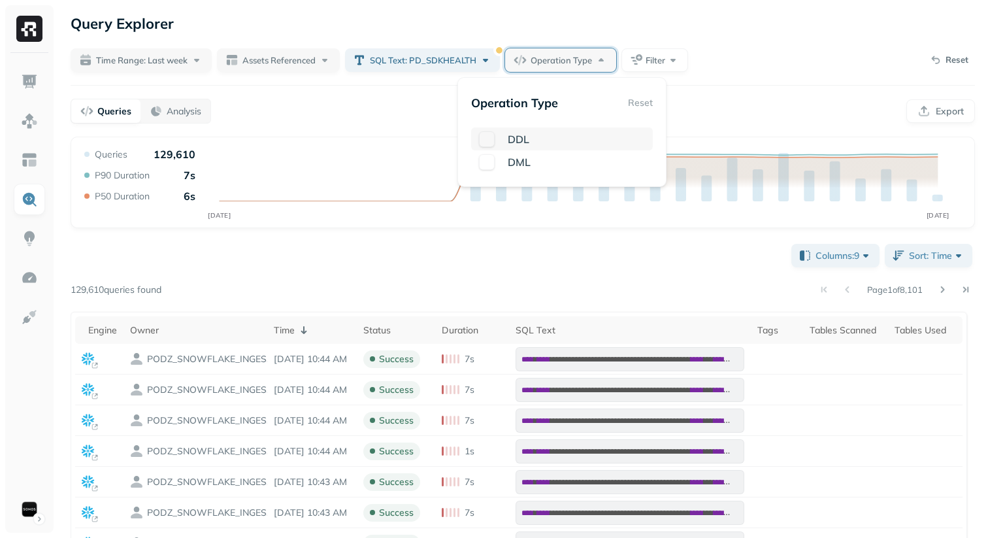
click at [486, 142] on button "button" at bounding box center [487, 139] width 16 height 16
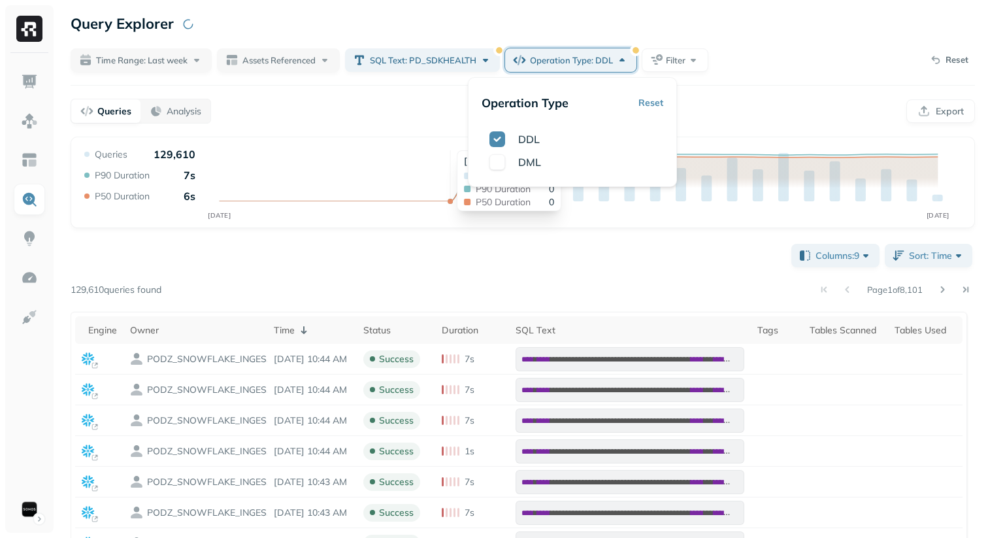
click at [412, 242] on div "**********" at bounding box center [523, 540] width 905 height 598
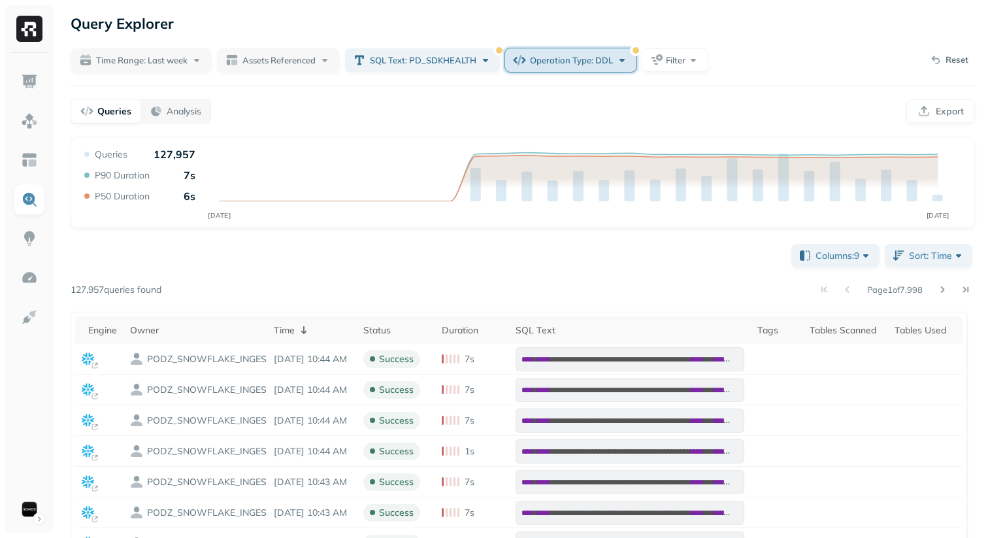
click at [552, 49] on button "Operation Type: DDL" at bounding box center [570, 60] width 131 height 24
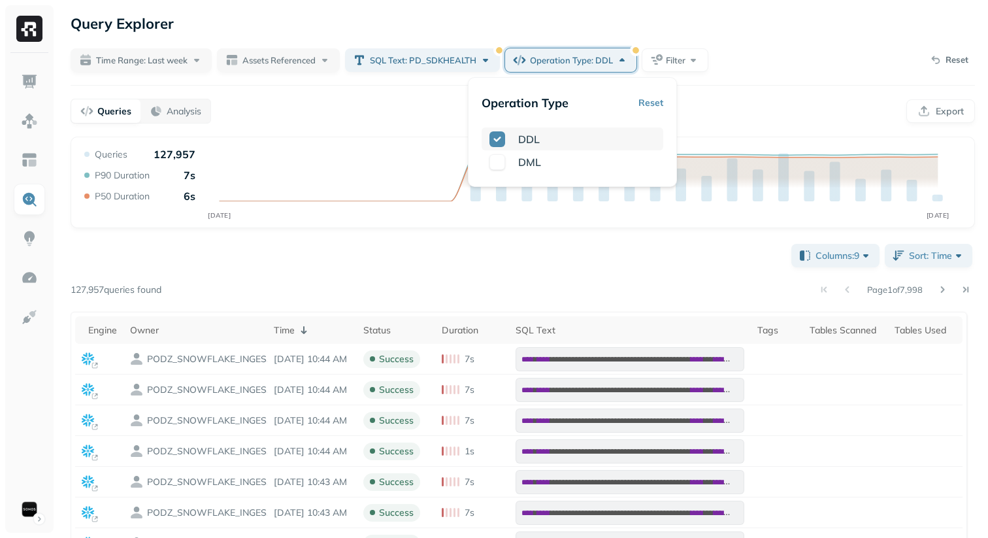
click at [505, 139] on div "DDL" at bounding box center [573, 138] width 182 height 23
click at [505, 158] on div "DML" at bounding box center [574, 162] width 142 height 16
click at [480, 278] on div "**********" at bounding box center [523, 540] width 905 height 598
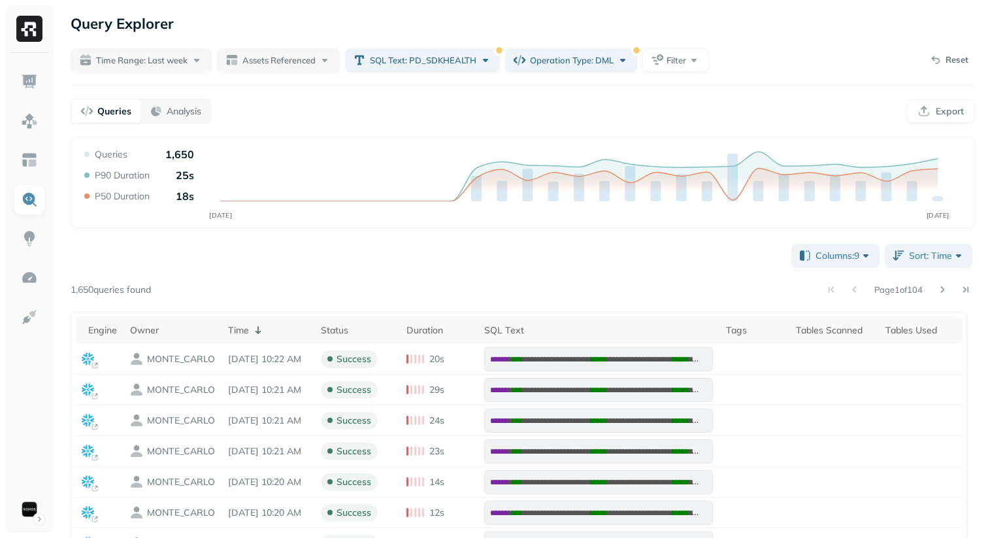
click at [527, 271] on div "**********" at bounding box center [523, 540] width 905 height 598
click at [407, 278] on div "**********" at bounding box center [523, 540] width 905 height 598
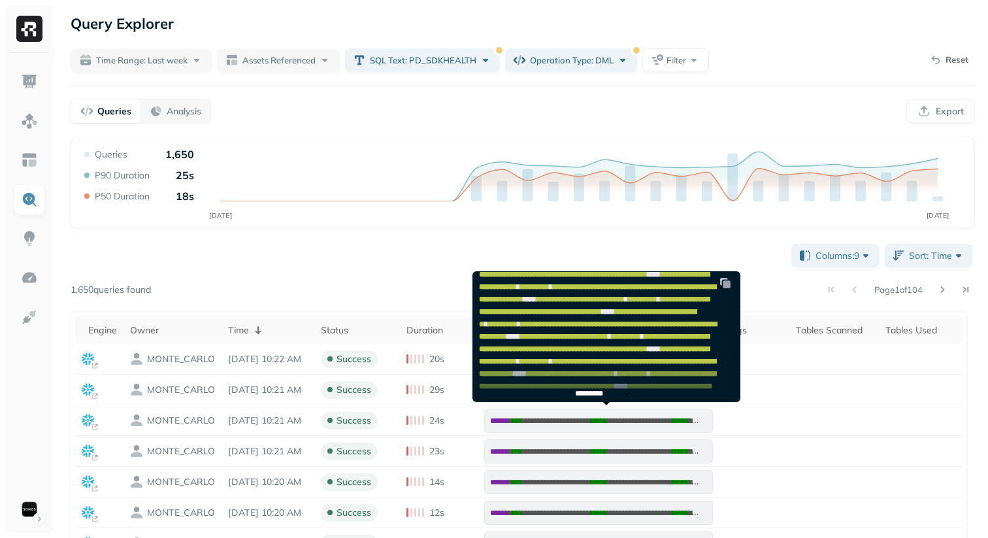
scroll to position [252, 0]
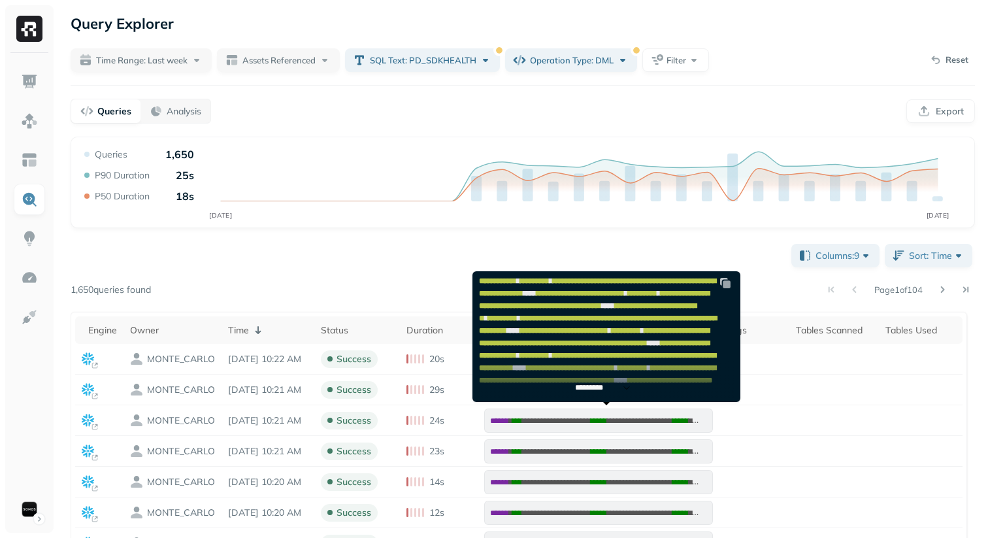
click at [587, 388] on p "*********" at bounding box center [595, 388] width 41 height 10
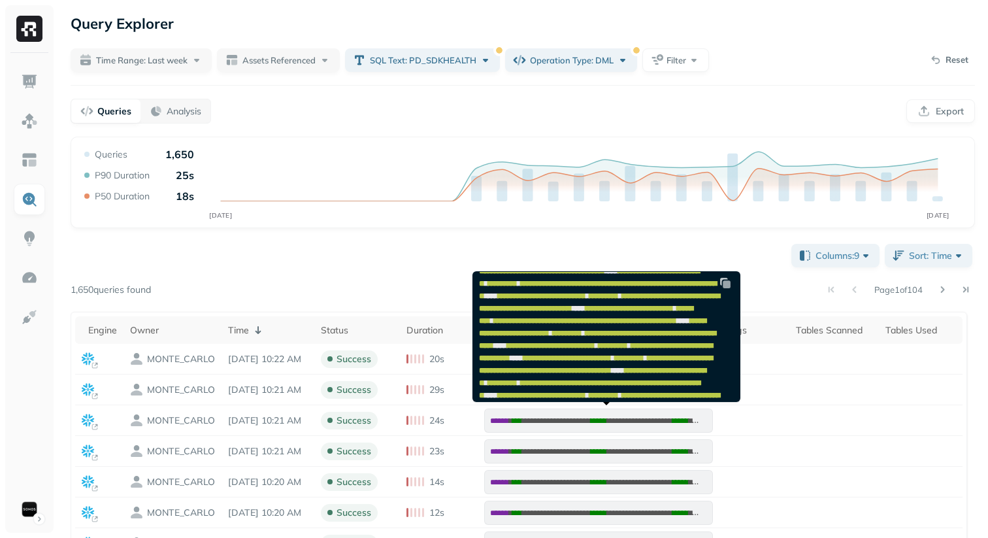
scroll to position [748, 0]
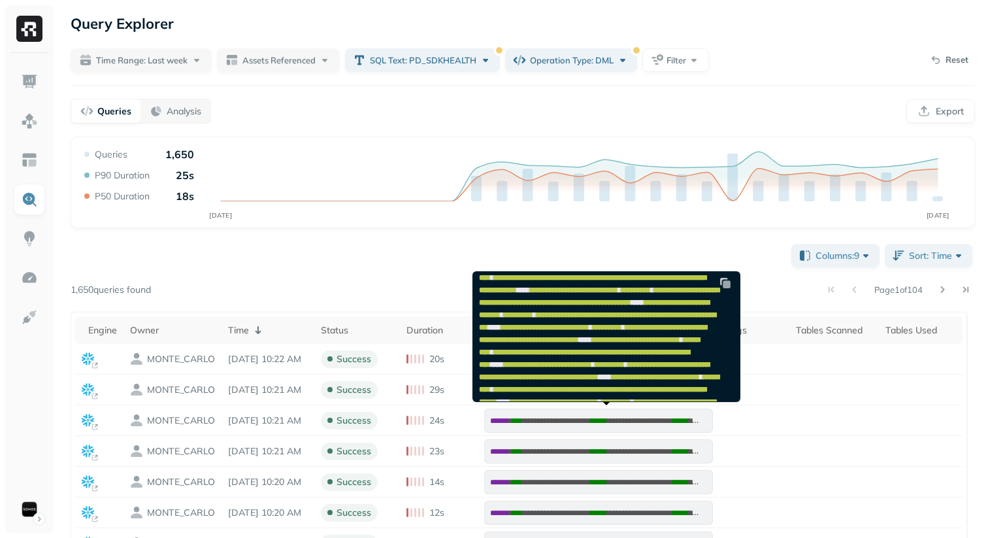
scroll to position [1345, 0]
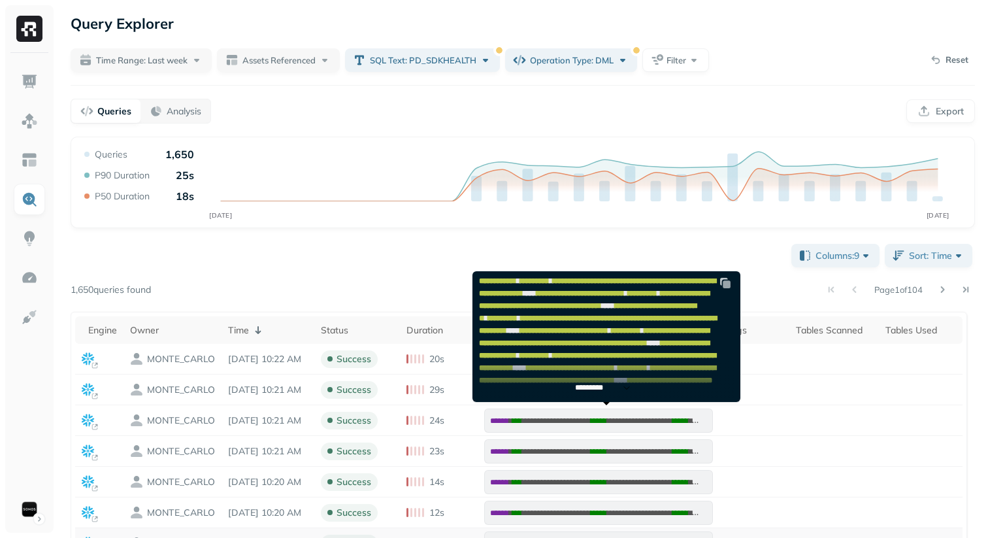
scroll to position [0, 0]
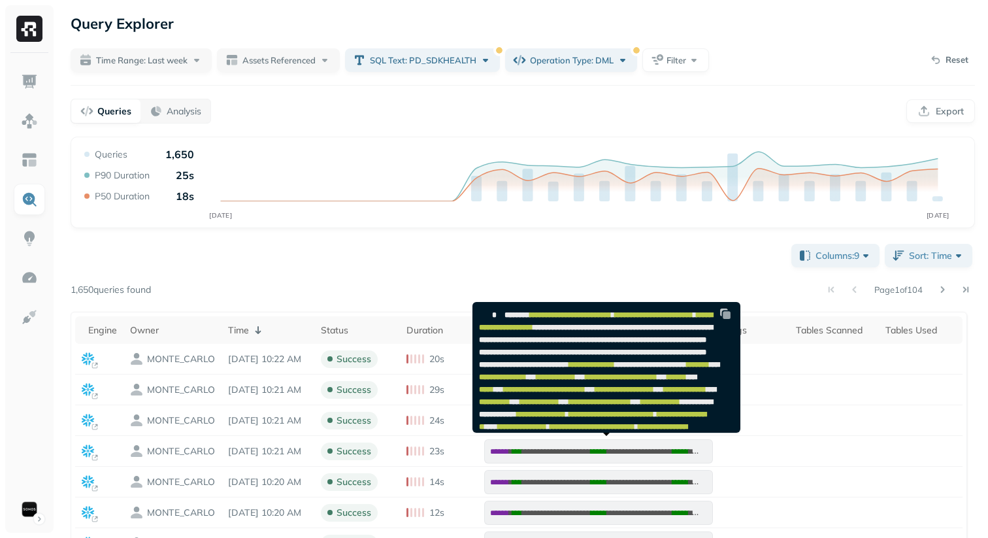
click at [552, 289] on div "Page 1 of 104" at bounding box center [563, 289] width 824 height 18
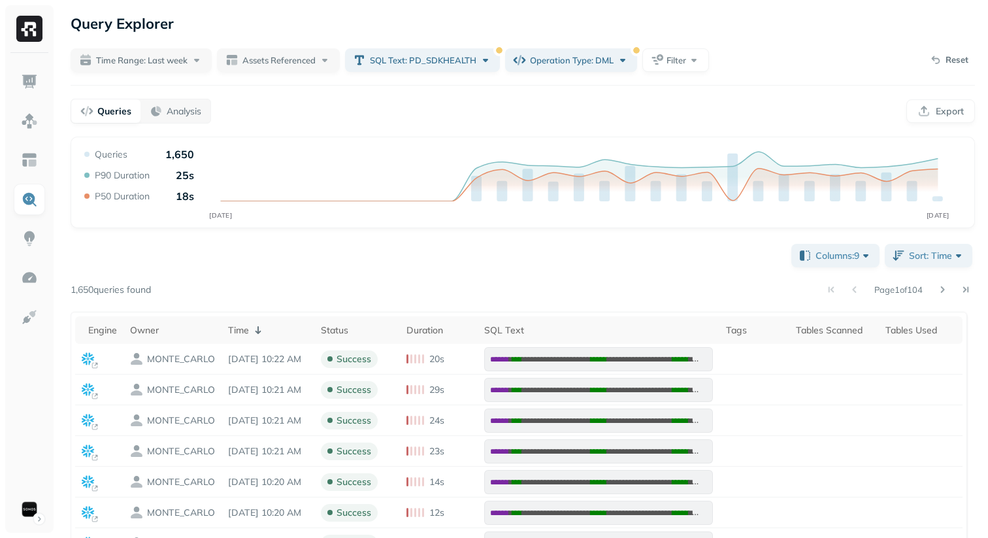
click at [554, 275] on div "**********" at bounding box center [523, 540] width 905 height 598
click at [466, 49] on button "SQL Text: PD_SDKHEALTH" at bounding box center [422, 60] width 155 height 24
click at [576, 99] on div "Queries Analysis Export" at bounding box center [523, 111] width 905 height 25
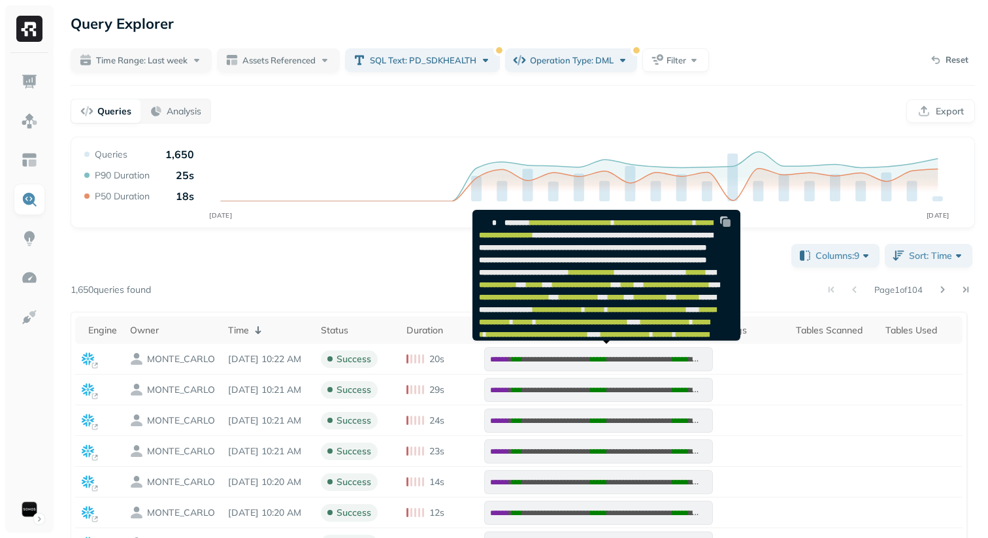
click at [356, 272] on div "**********" at bounding box center [523, 540] width 905 height 598
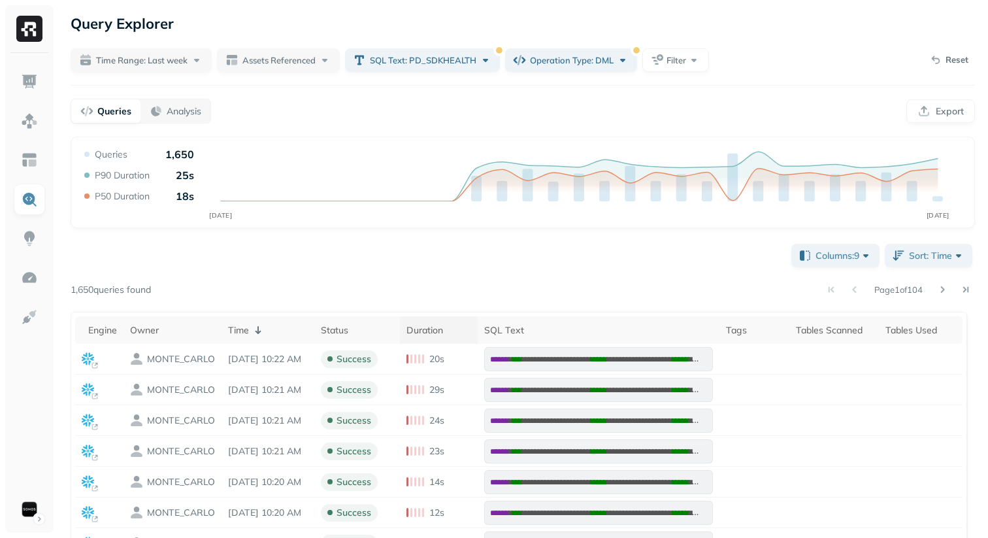
click at [458, 328] on div "Duration" at bounding box center [439, 330] width 64 height 12
click at [447, 326] on div "Duration" at bounding box center [440, 330] width 70 height 16
click at [448, 334] on div "Duration" at bounding box center [440, 330] width 70 height 16
click at [448, 334] on div "Duration" at bounding box center [439, 330] width 64 height 12
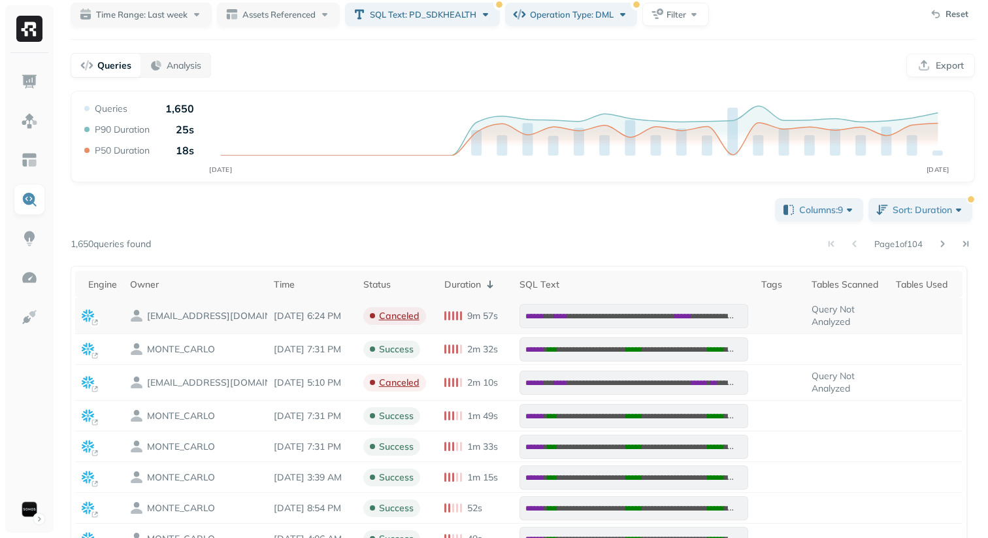
scroll to position [33, 0]
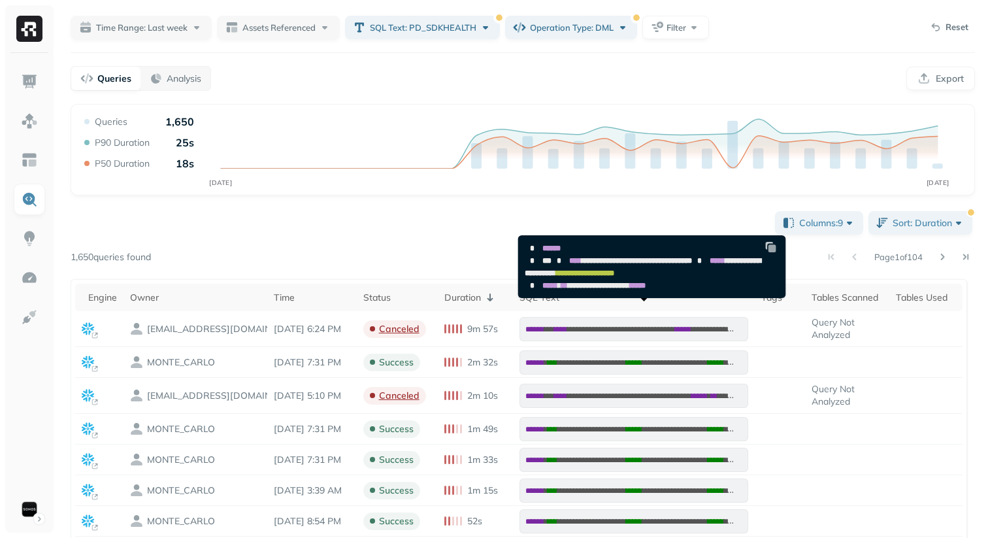
click at [613, 277] on span "**********" at bounding box center [643, 267] width 237 height 20
drag, startPoint x: 613, startPoint y: 286, endPoint x: 752, endPoint y: 288, distance: 139.2
click at [752, 288] on pre "**********" at bounding box center [649, 266] width 261 height 61
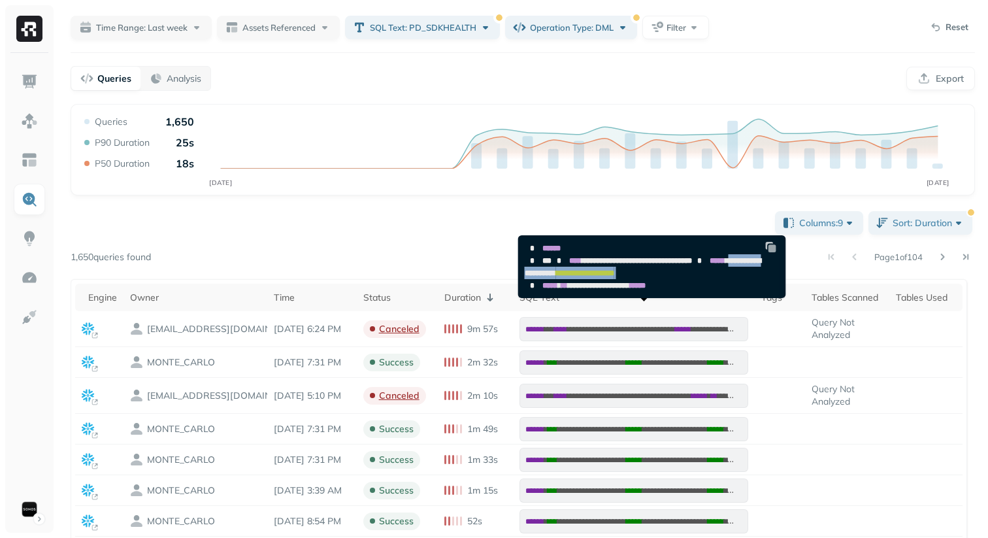
click at [752, 288] on pre "**********" at bounding box center [649, 266] width 261 height 61
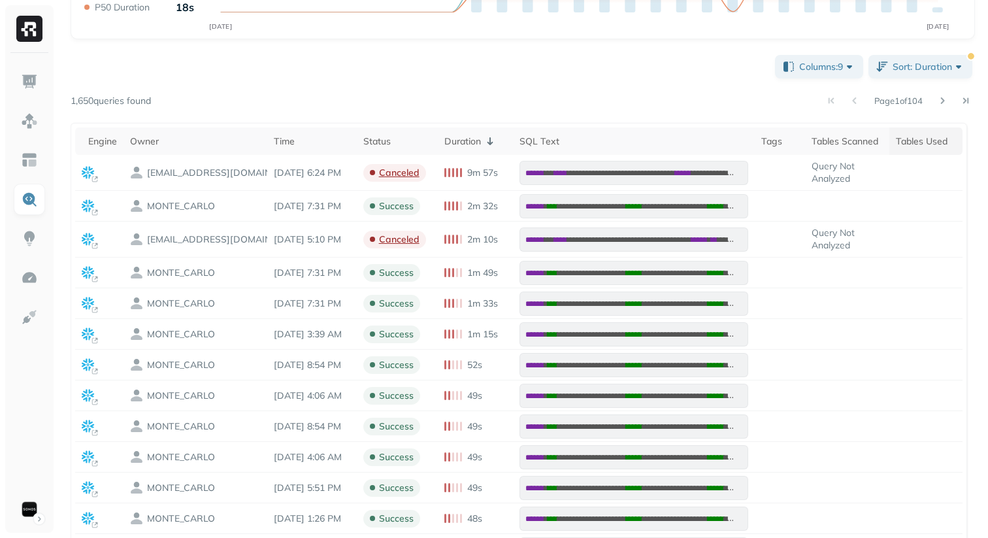
scroll to position [168, 0]
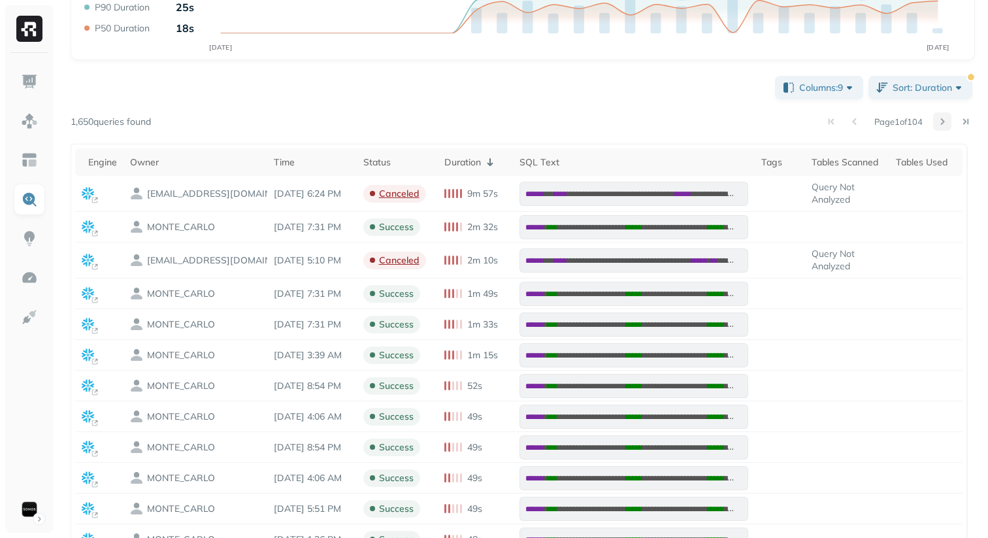
click at [943, 122] on button at bounding box center [942, 121] width 18 height 18
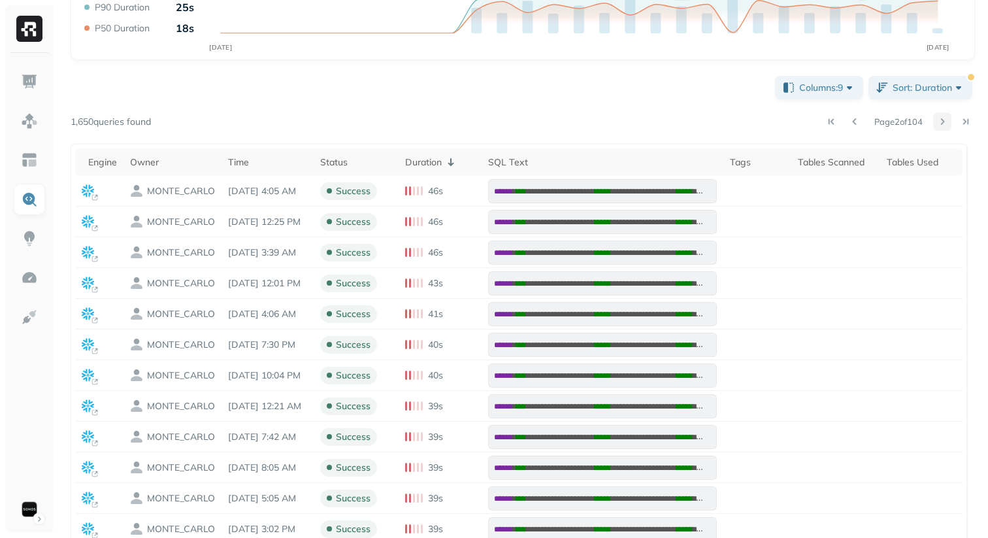
click at [939, 121] on button at bounding box center [942, 121] width 18 height 18
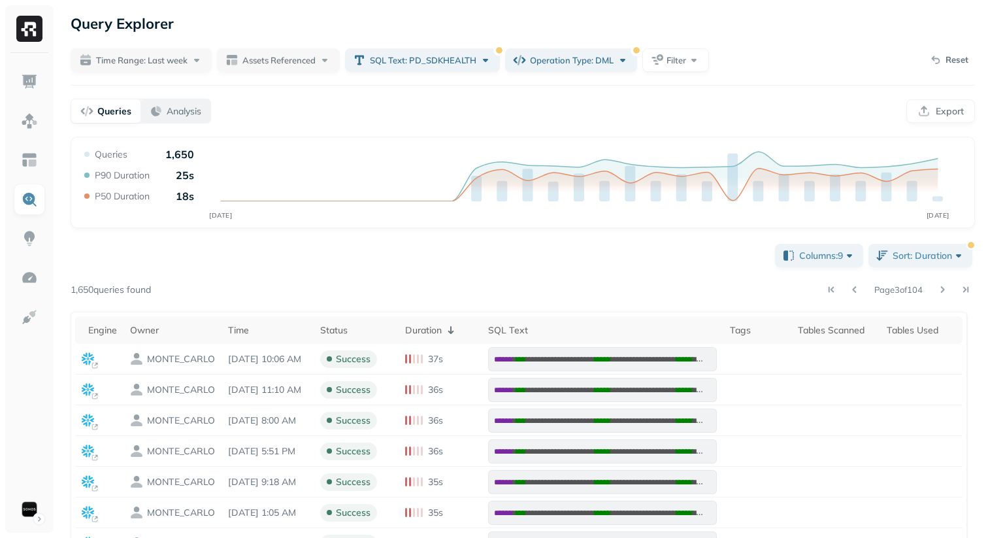
click at [181, 101] on button "Analysis" at bounding box center [176, 111] width 70 height 24
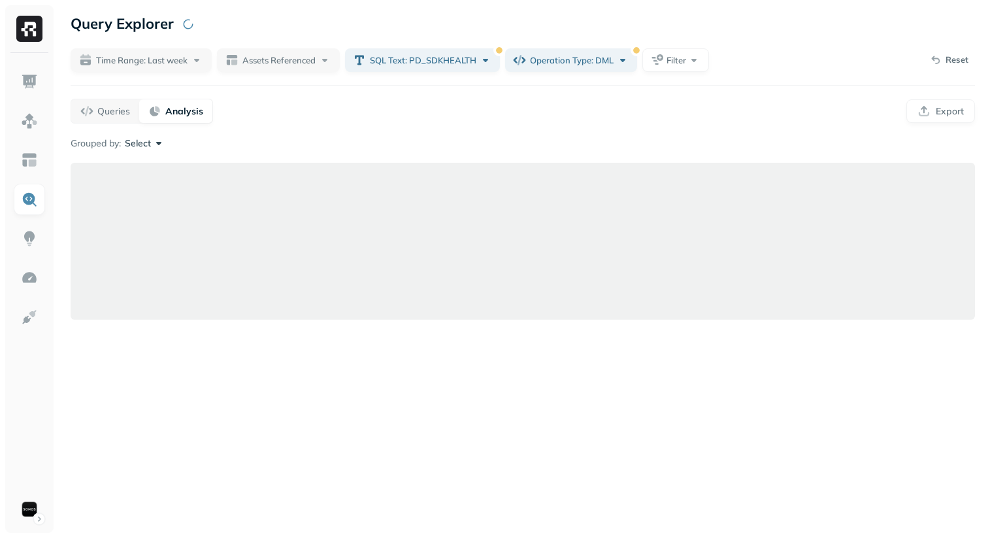
click at [152, 161] on div "Grouped by: Select" at bounding box center [523, 228] width 905 height 183
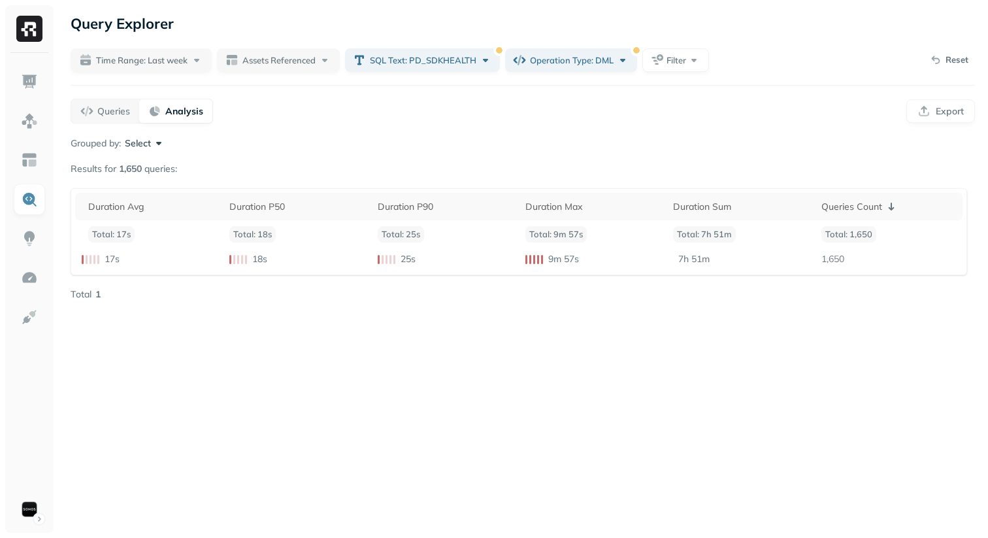
click at [154, 142] on button "Select" at bounding box center [145, 143] width 41 height 13
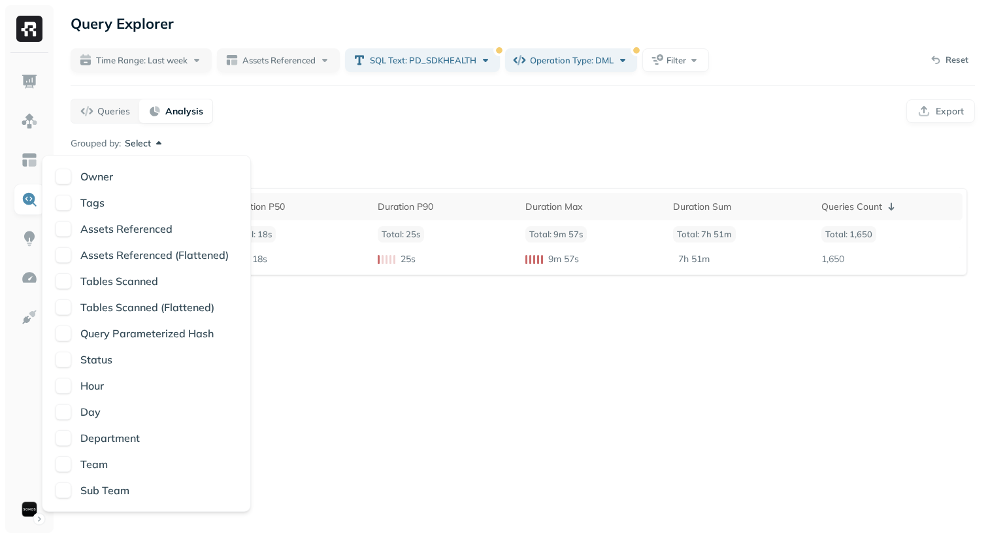
click at [114, 178] on div "Owner" at bounding box center [156, 177] width 162 height 16
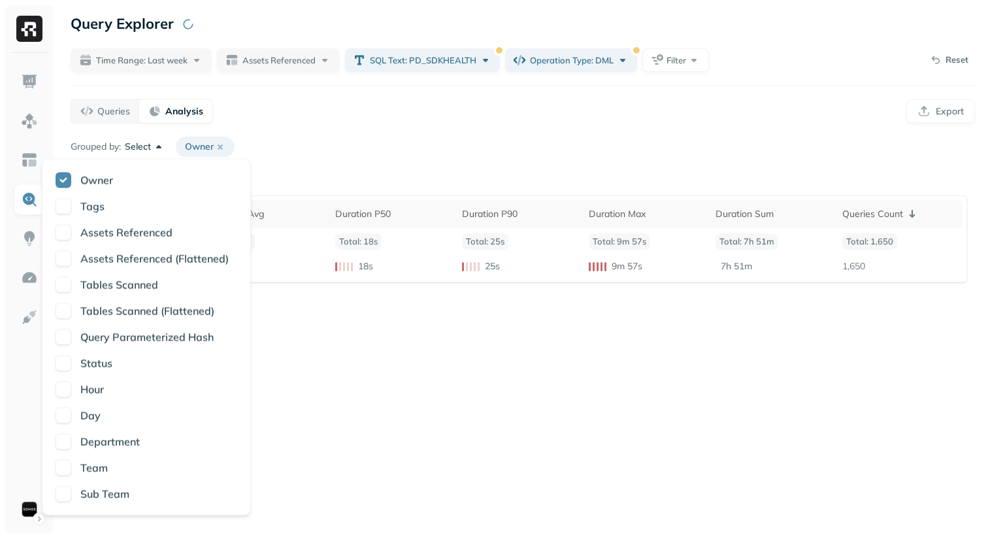
click at [300, 138] on div "Grouped by: Select Owner" at bounding box center [523, 147] width 905 height 20
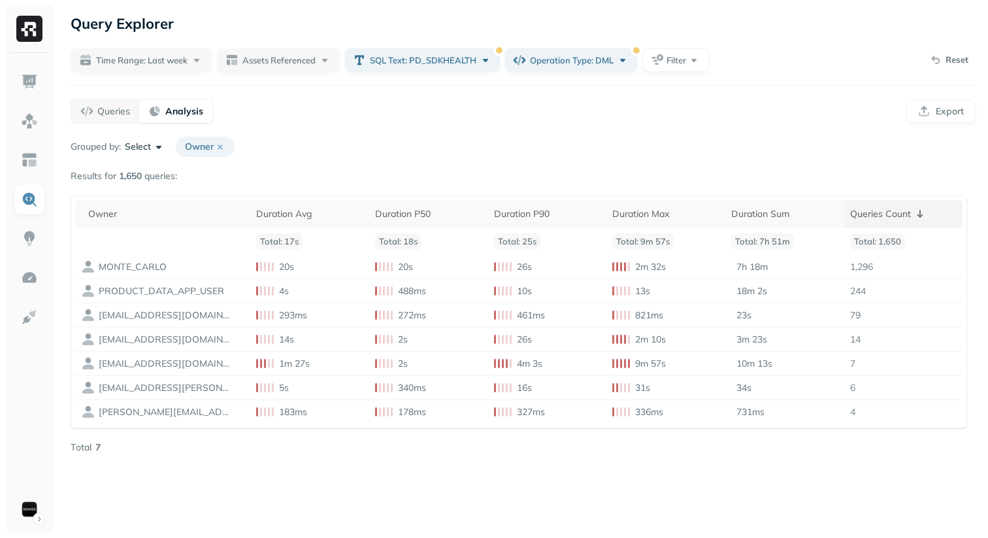
click at [873, 222] on th "Queries Count" at bounding box center [903, 213] width 119 height 27
click at [873, 219] on div "Queries Count" at bounding box center [903, 214] width 106 height 16
click at [781, 210] on div "Duration Sum" at bounding box center [784, 214] width 106 height 12
click at [119, 270] on p "MONTE_CARLO" at bounding box center [133, 267] width 68 height 12
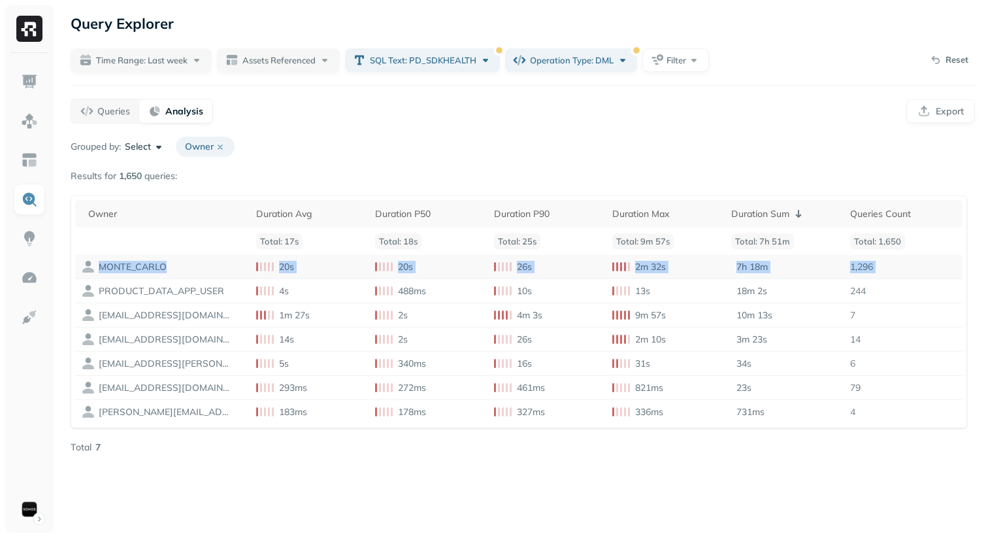
drag, startPoint x: 119, startPoint y: 270, endPoint x: 909, endPoint y: 265, distance: 790.2
click at [909, 265] on tr "MONTE_CARLO 20s 20s 26s 2m 32s 7h 18m 1,296" at bounding box center [519, 267] width 888 height 24
click at [909, 265] on td "1,296" at bounding box center [903, 267] width 119 height 24
drag, startPoint x: 909, startPoint y: 265, endPoint x: 186, endPoint y: 260, distance: 723.6
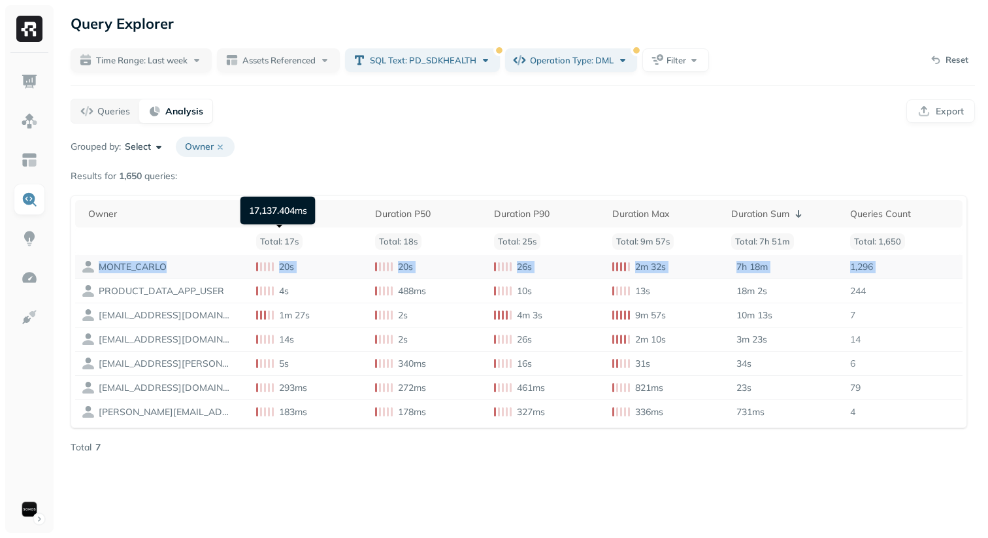
click at [186, 260] on tr "MONTE_CARLO 20s 20s 26s 2m 32s 7h 18m 1,296" at bounding box center [519, 267] width 888 height 24
click at [86, 114] on div "Queries" at bounding box center [105, 111] width 50 height 13
